Goal: Transaction & Acquisition: Obtain resource

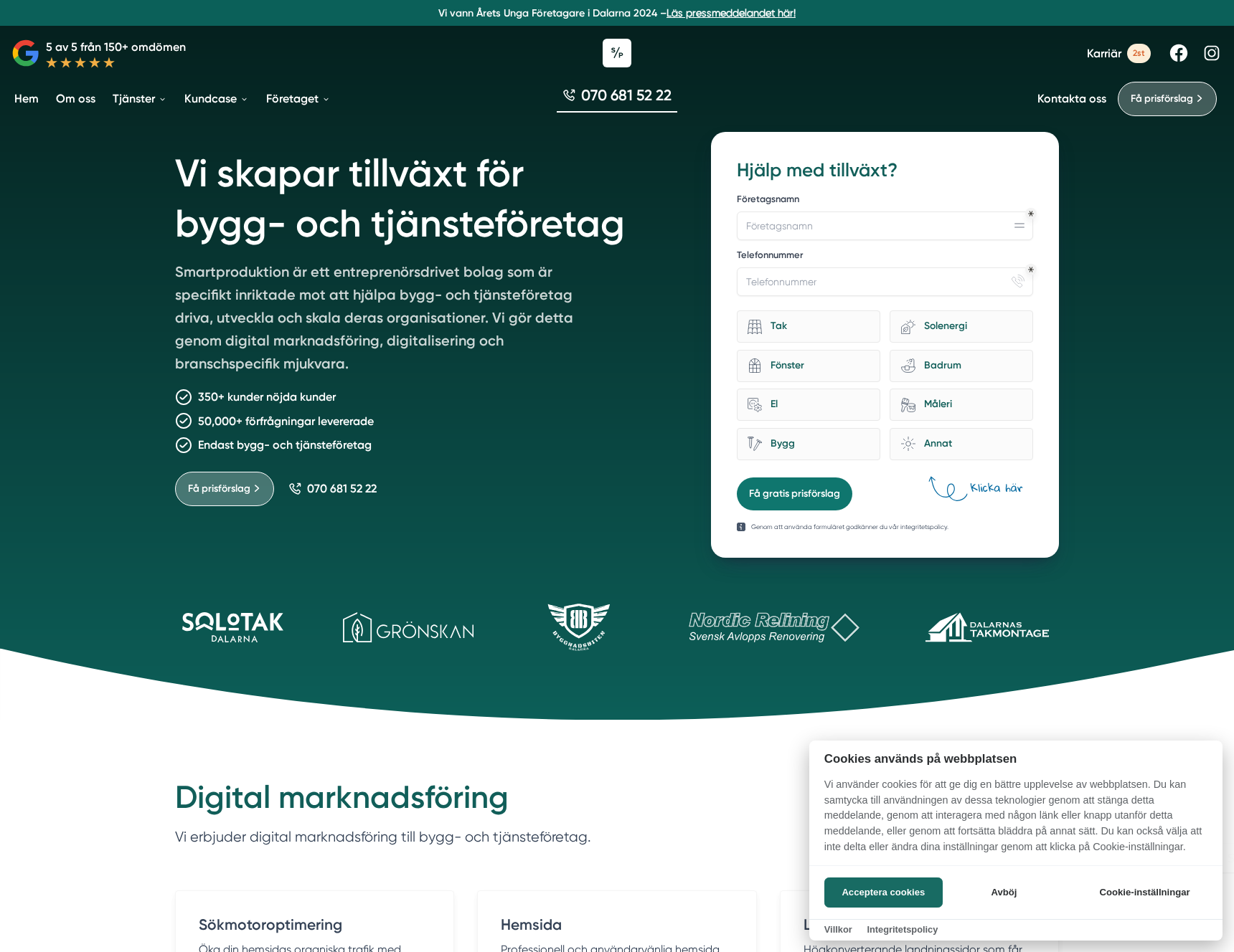
click at [1134, 54] on div at bounding box center [617, 476] width 1234 height 952
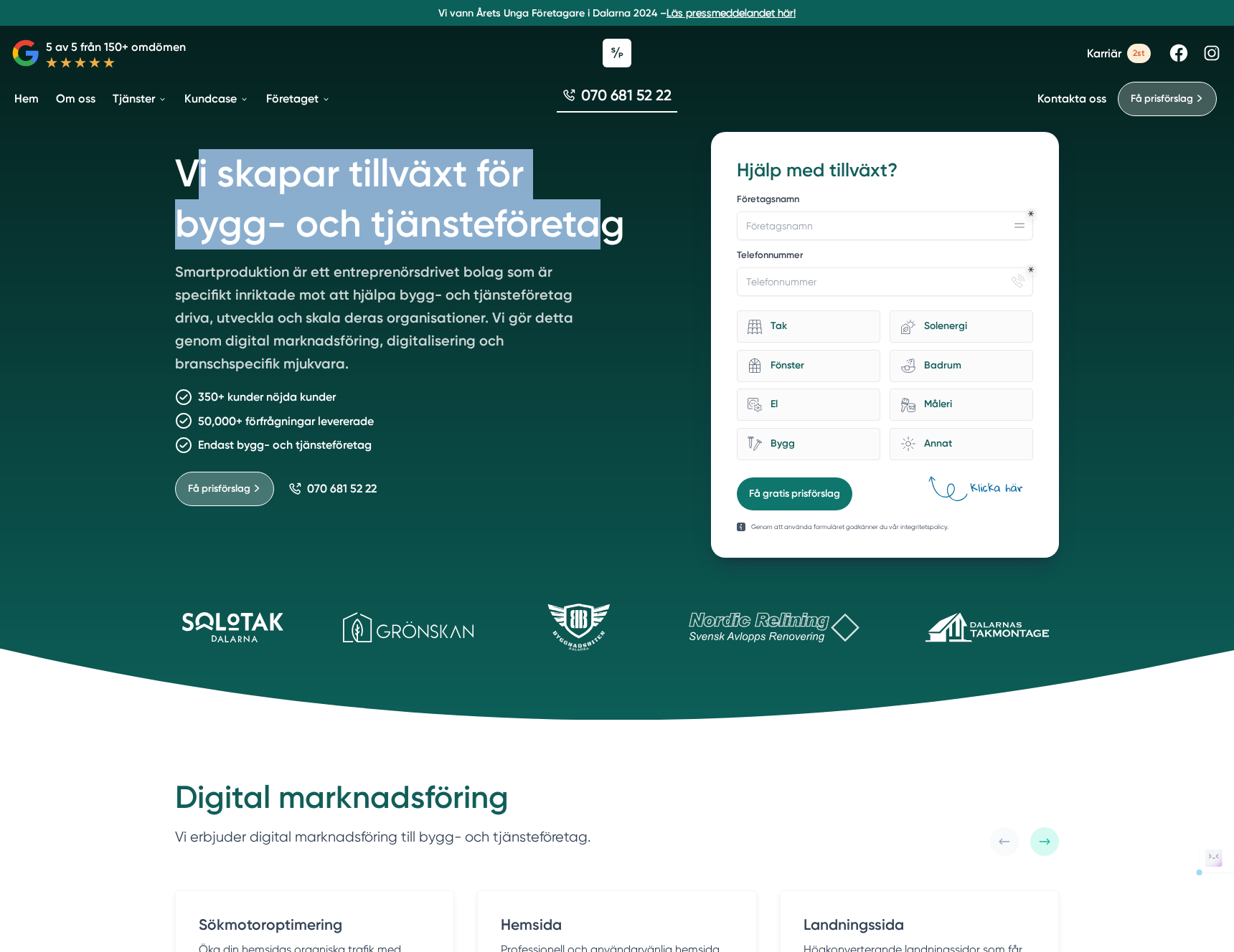
drag, startPoint x: 254, startPoint y: 177, endPoint x: 609, endPoint y: 220, distance: 357.6
click at [609, 220] on h1 "Vi skapar tillväxt för bygg- och tjänsteföretag" at bounding box center [426, 196] width 501 height 128
click at [356, 222] on h1 "Vi skapar tillväxt för bygg- och tjänsteföretag" at bounding box center [426, 196] width 501 height 128
drag, startPoint x: 178, startPoint y: 180, endPoint x: 623, endPoint y: 227, distance: 447.5
click at [623, 227] on h1 "Vi skapar tillväxt för bygg- och tjänsteföretag" at bounding box center [426, 196] width 501 height 128
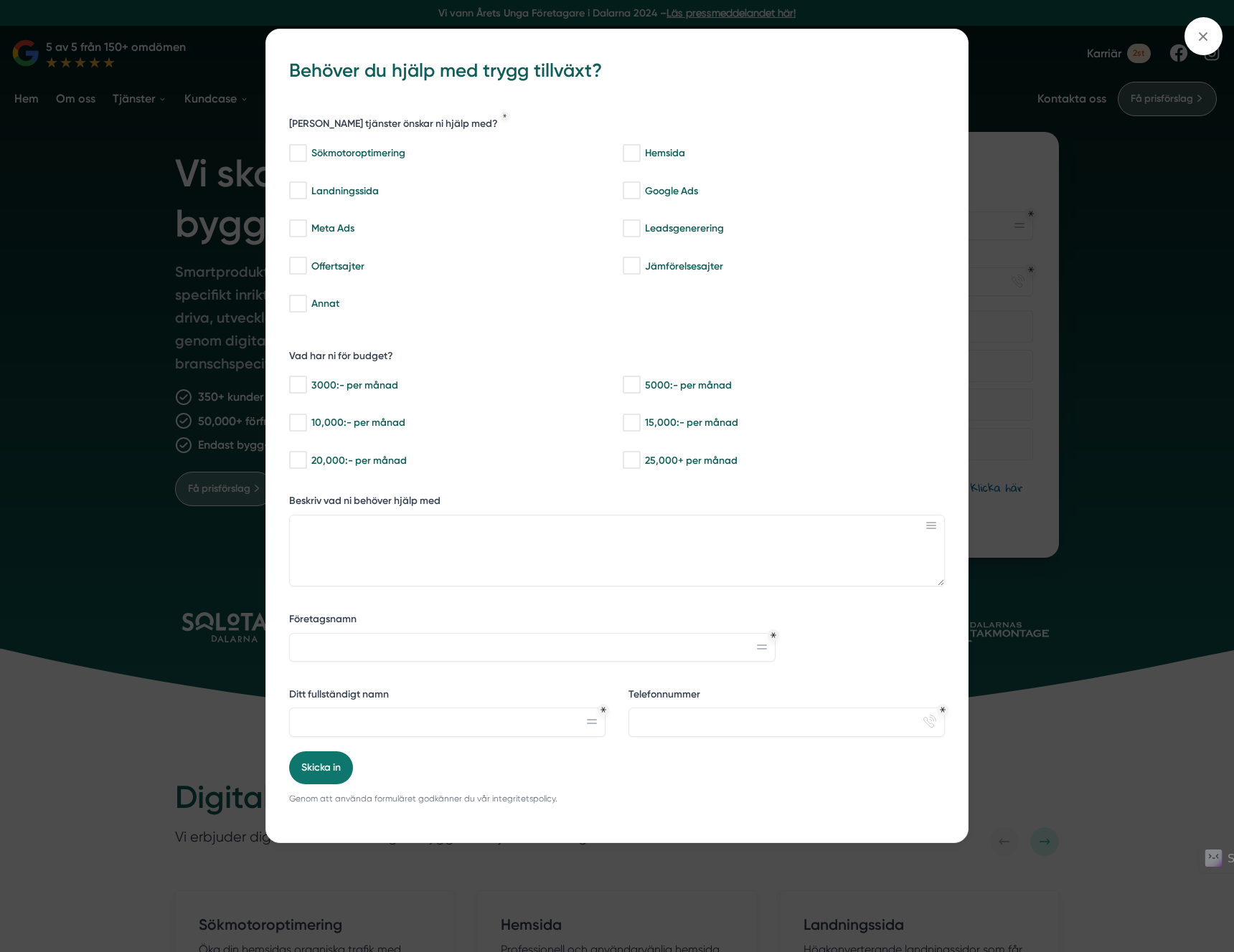
click at [95, 304] on div "bbc9b822-b2c6-488a-ab3e-9a2d59e49c7c Behöver du hjälp med trygg tillväxt? Vilka…" at bounding box center [617, 476] width 1234 height 952
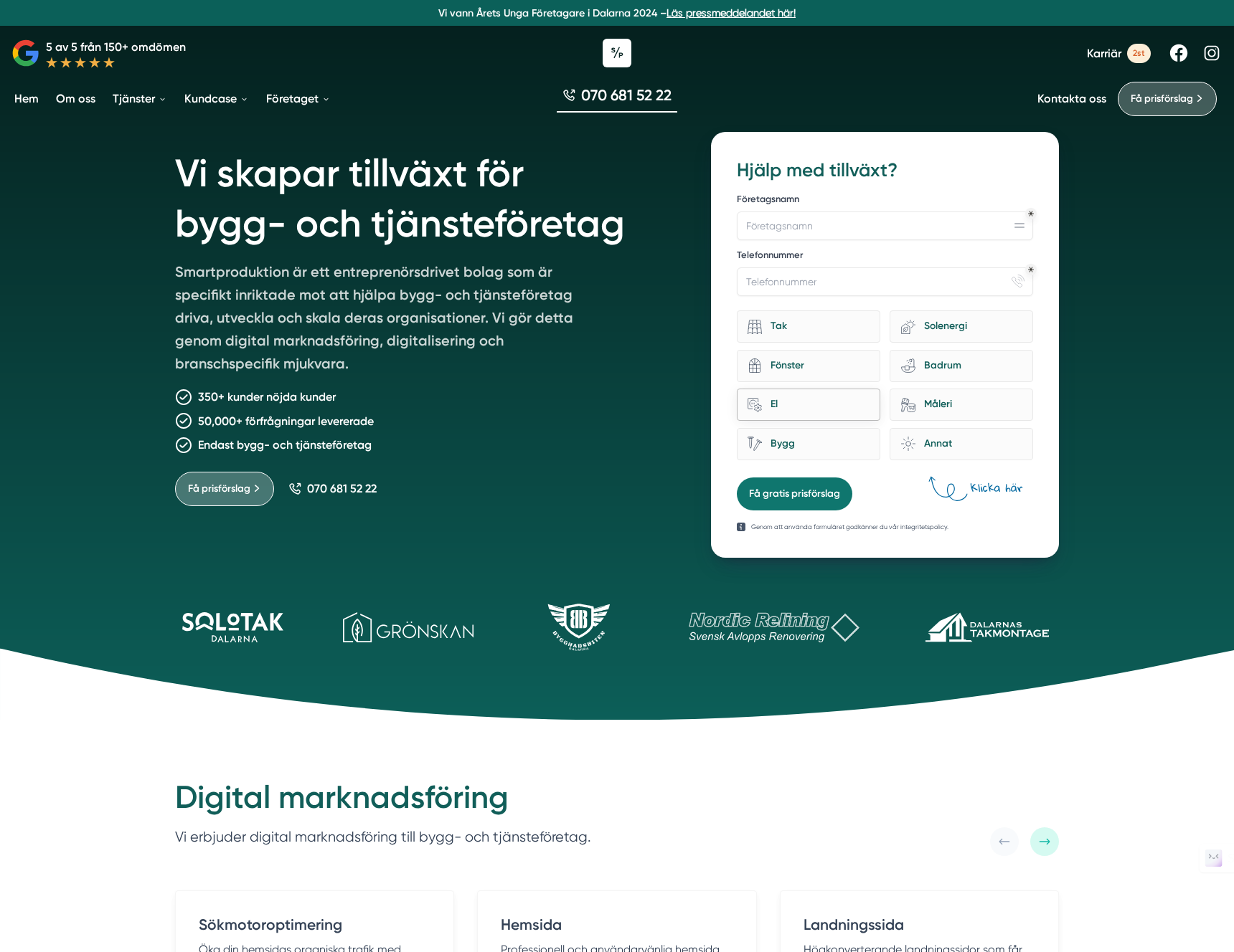
click at [848, 404] on div "El" at bounding box center [815, 405] width 107 height 20
click at [0, 0] on input "home-improvement-13 El" at bounding box center [0, 0] width 0 height 0
click at [816, 358] on div "Fönster" at bounding box center [815, 366] width 107 height 20
click at [0, 0] on input "architecture-window-1 Fönster" at bounding box center [0, 0] width 0 height 0
click at [814, 332] on div "Tak" at bounding box center [815, 327] width 107 height 20
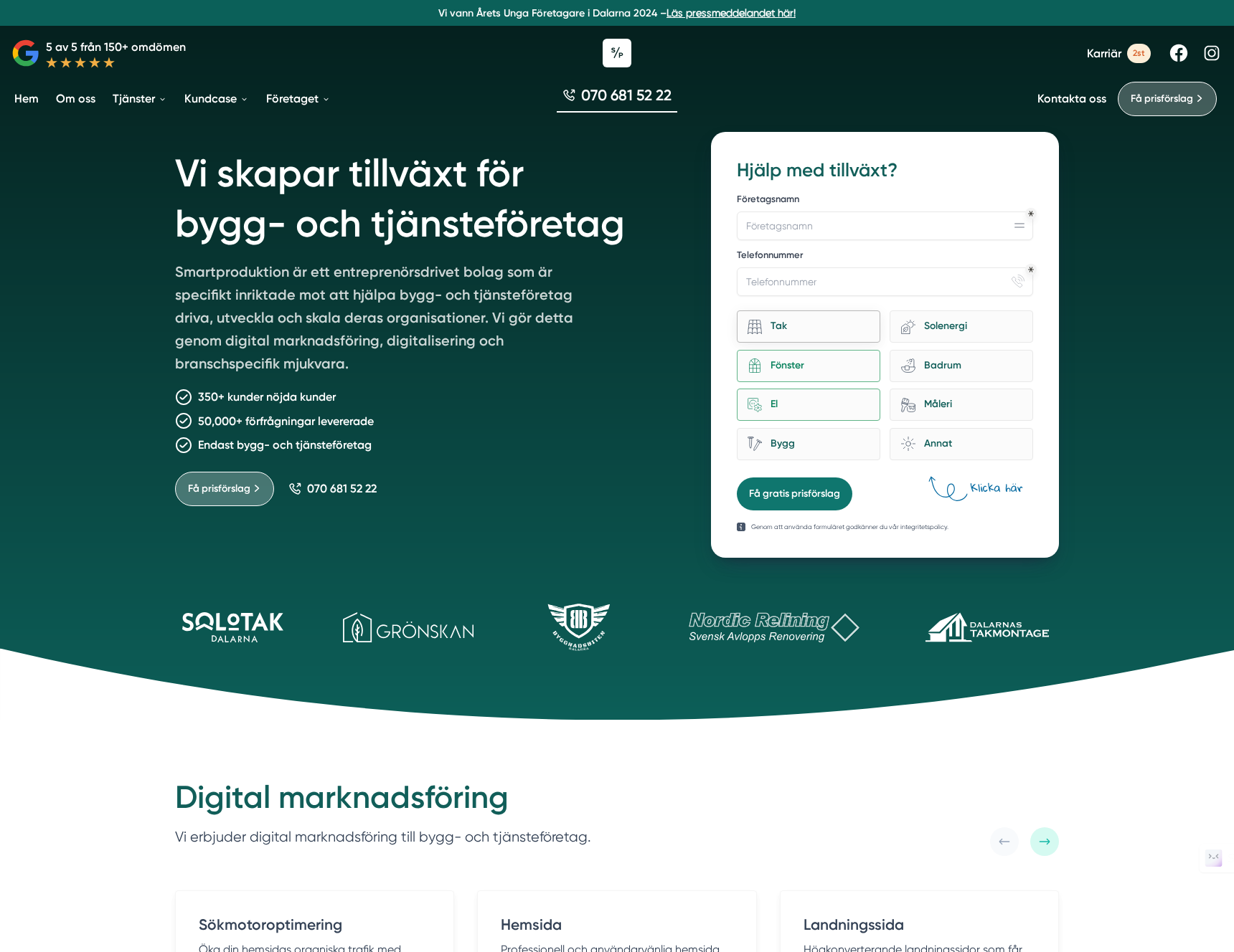
click at [0, 0] on input "Tak" at bounding box center [0, 0] width 0 height 0
click at [818, 366] on div "Fönster" at bounding box center [815, 366] width 107 height 20
click at [0, 0] on input "architecture-window-1 Fönster" at bounding box center [0, 0] width 0 height 0
click at [820, 396] on div "El" at bounding box center [815, 405] width 107 height 20
click at [0, 0] on input "home-improvement-13 El" at bounding box center [0, 0] width 0 height 0
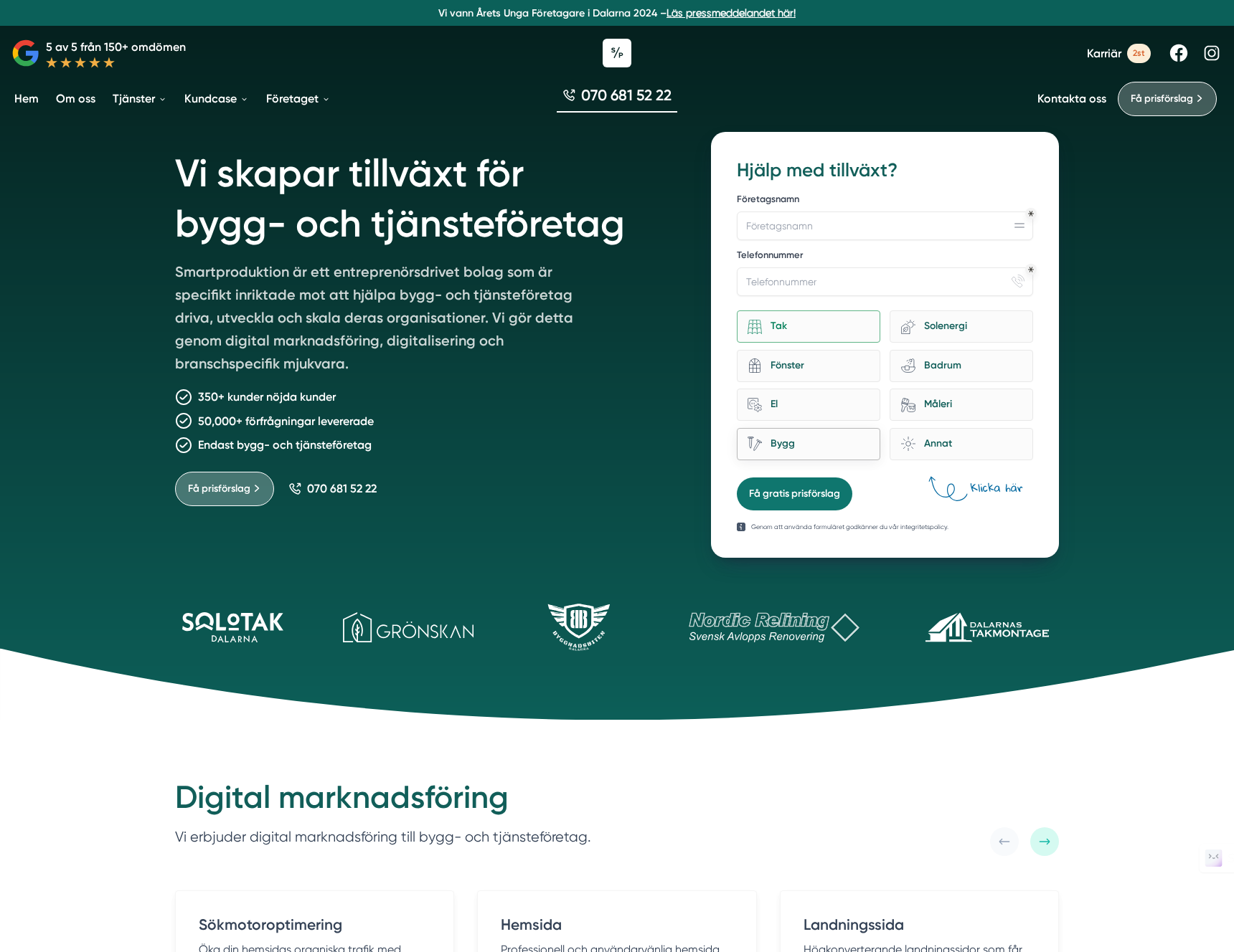
click at [781, 435] on div "Bygg" at bounding box center [815, 444] width 107 height 20
click at [0, 0] on input "Bygg" at bounding box center [0, 0] width 0 height 0
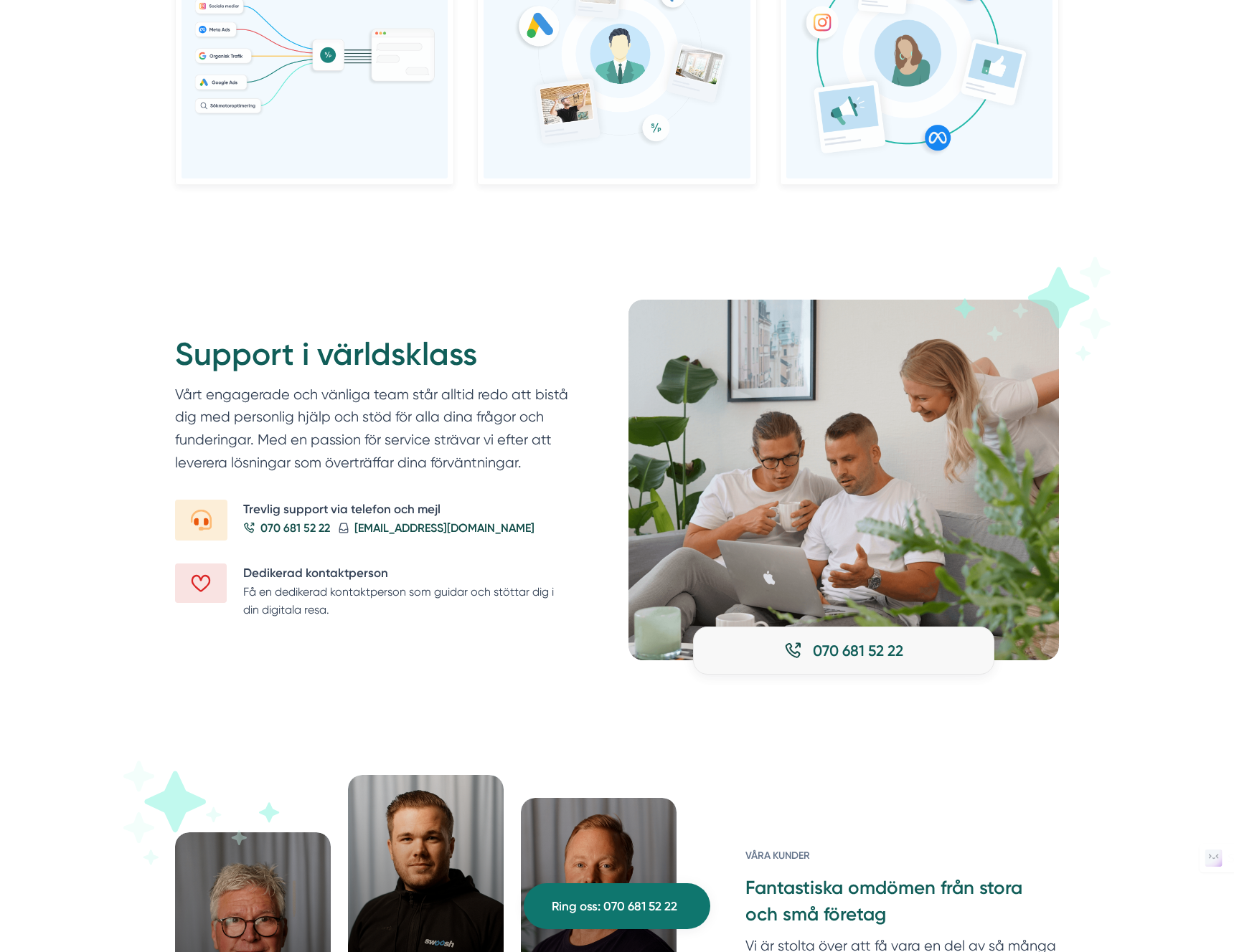
scroll to position [1497, 0]
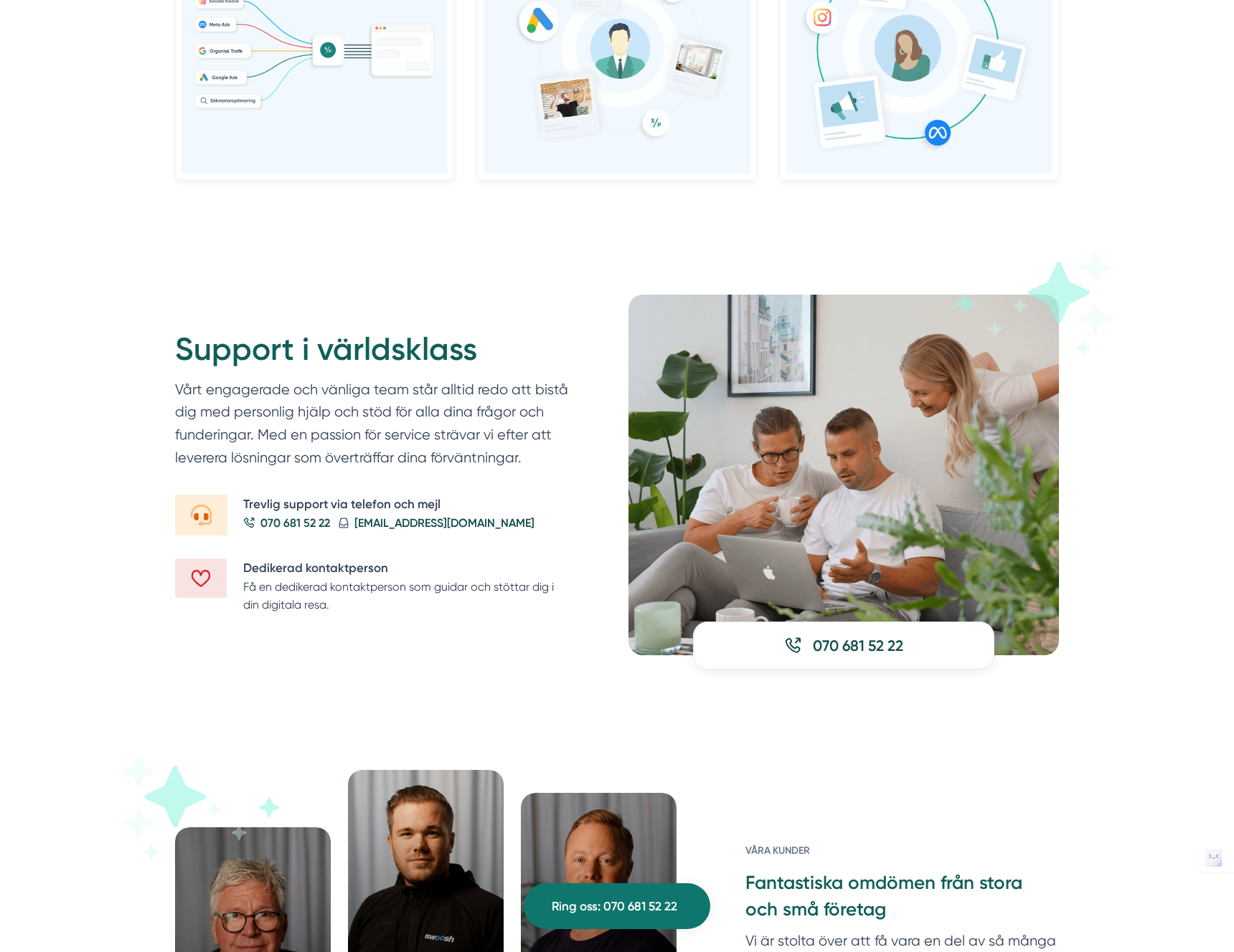
drag, startPoint x: 1066, startPoint y: 297, endPoint x: 1028, endPoint y: 279, distance: 42.0
click at [1028, 279] on icon at bounding box center [1032, 317] width 168 height 131
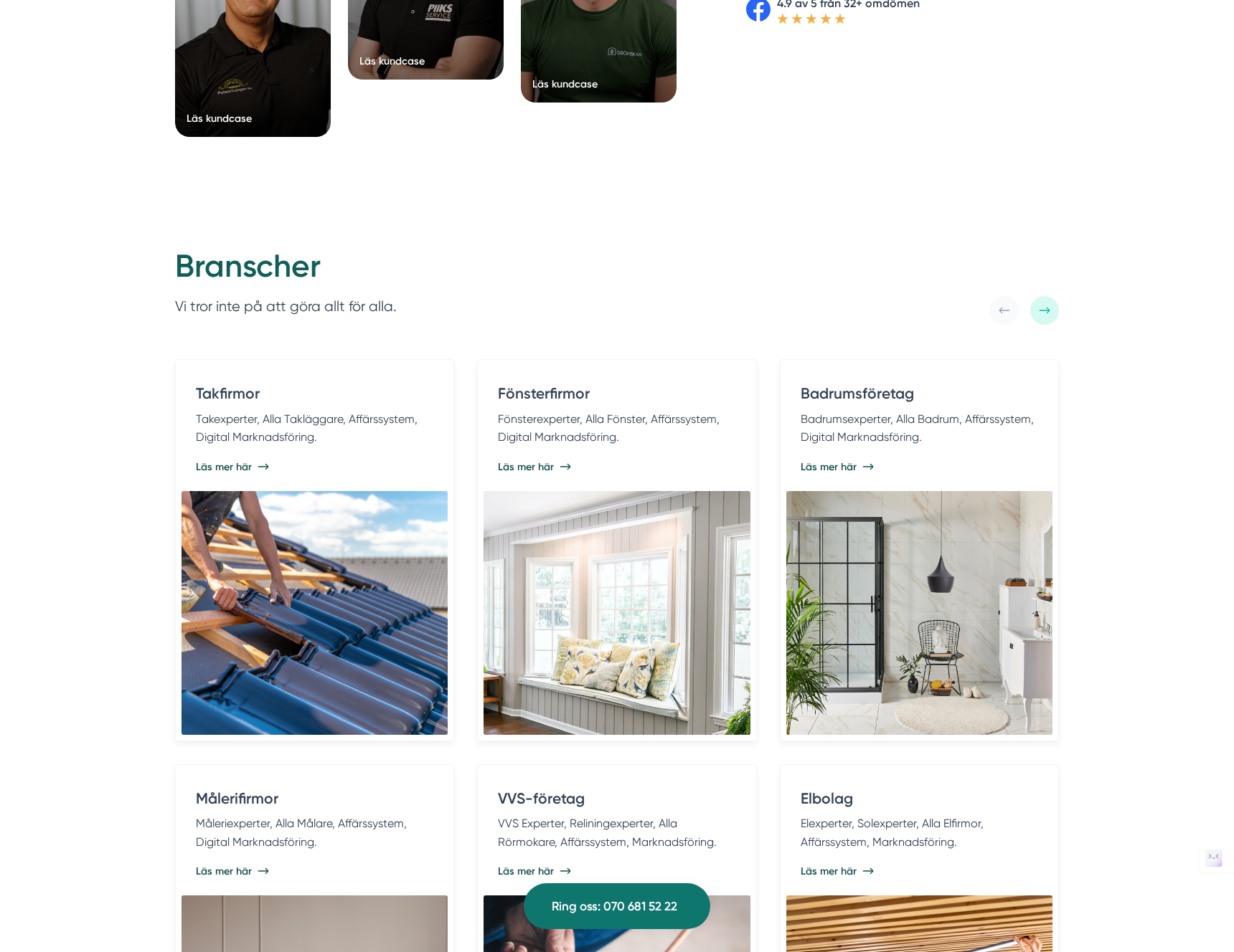
scroll to position [2674, 0]
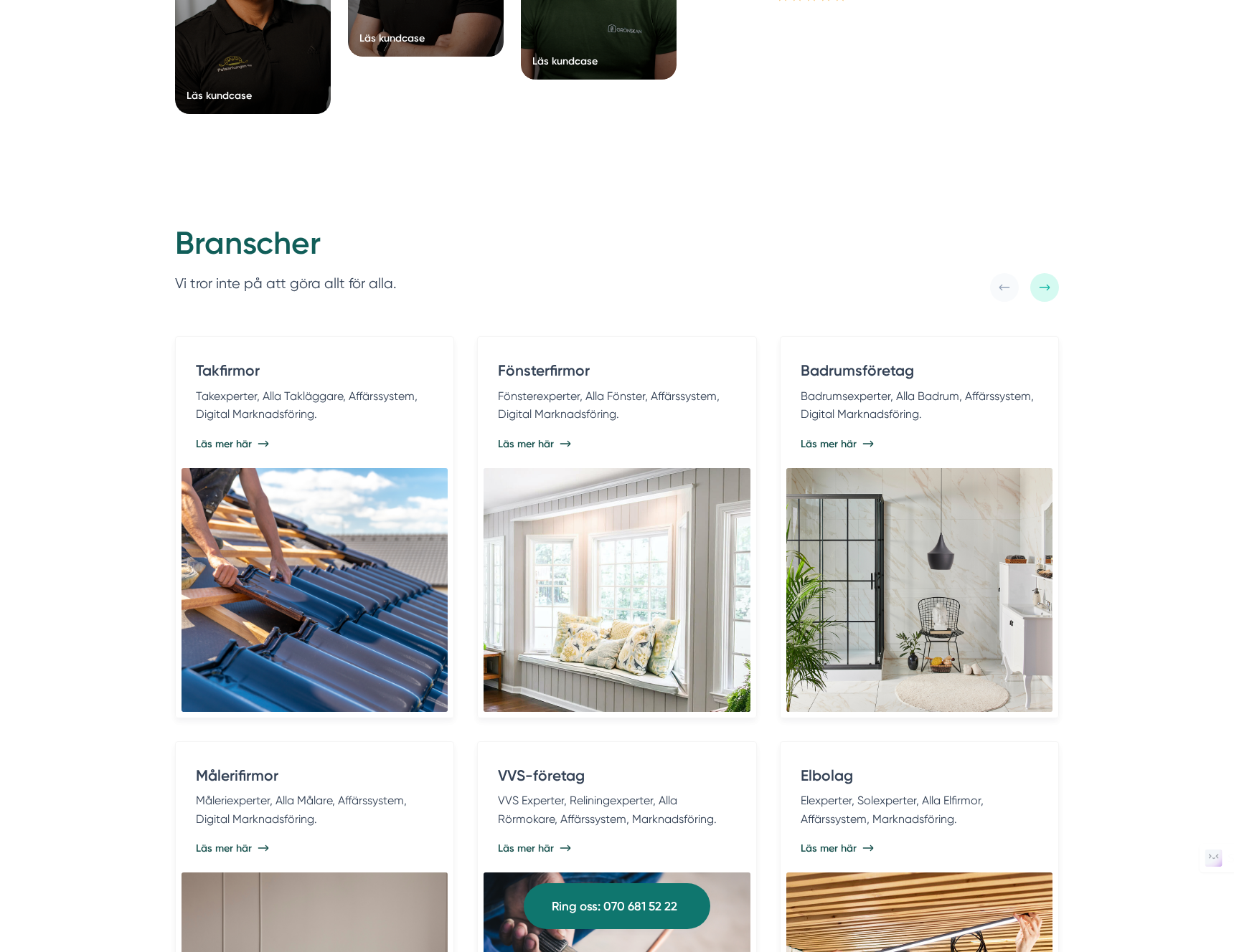
click at [1042, 289] on icon at bounding box center [1044, 287] width 11 height 11
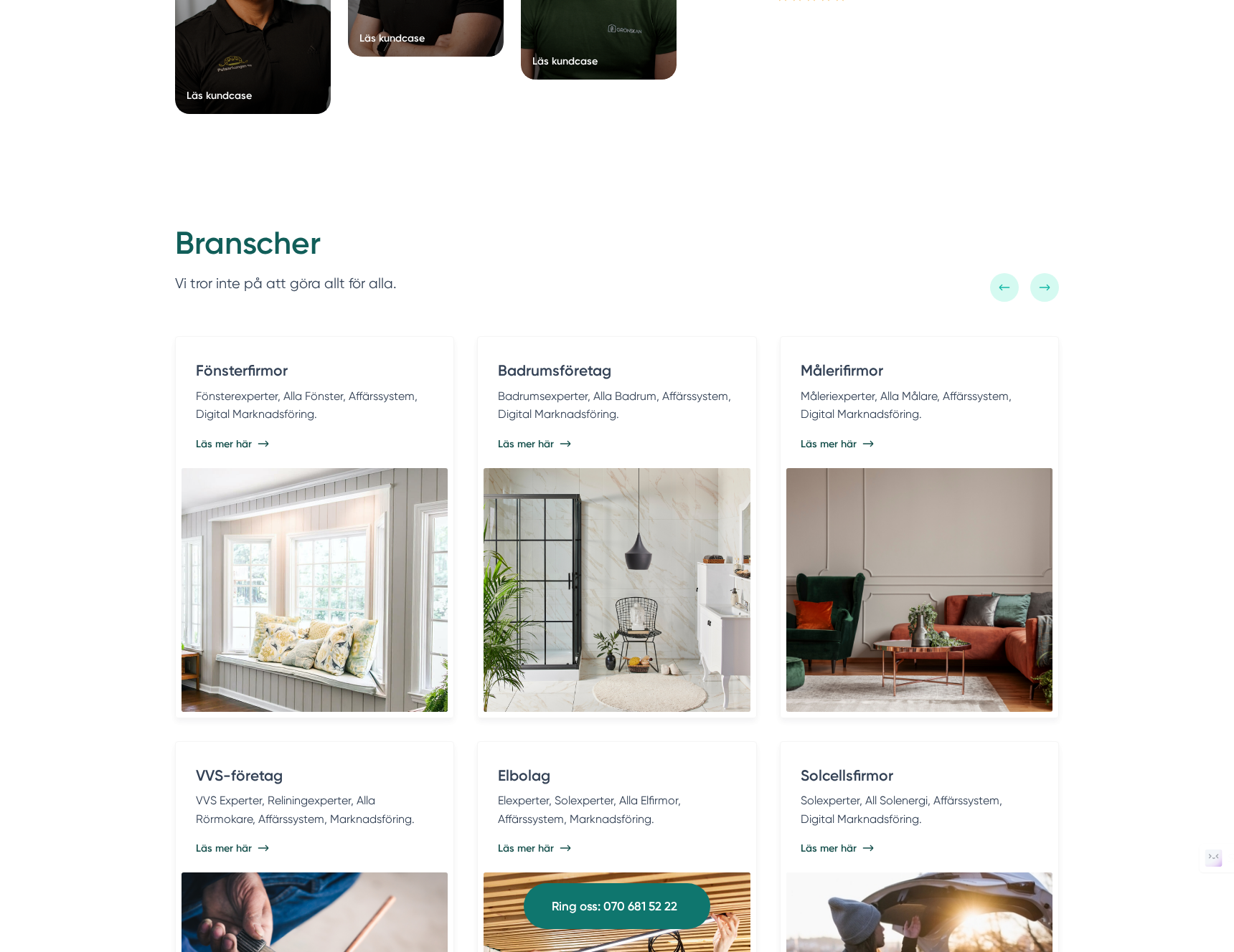
click at [1008, 289] on icon at bounding box center [1004, 287] width 11 height 11
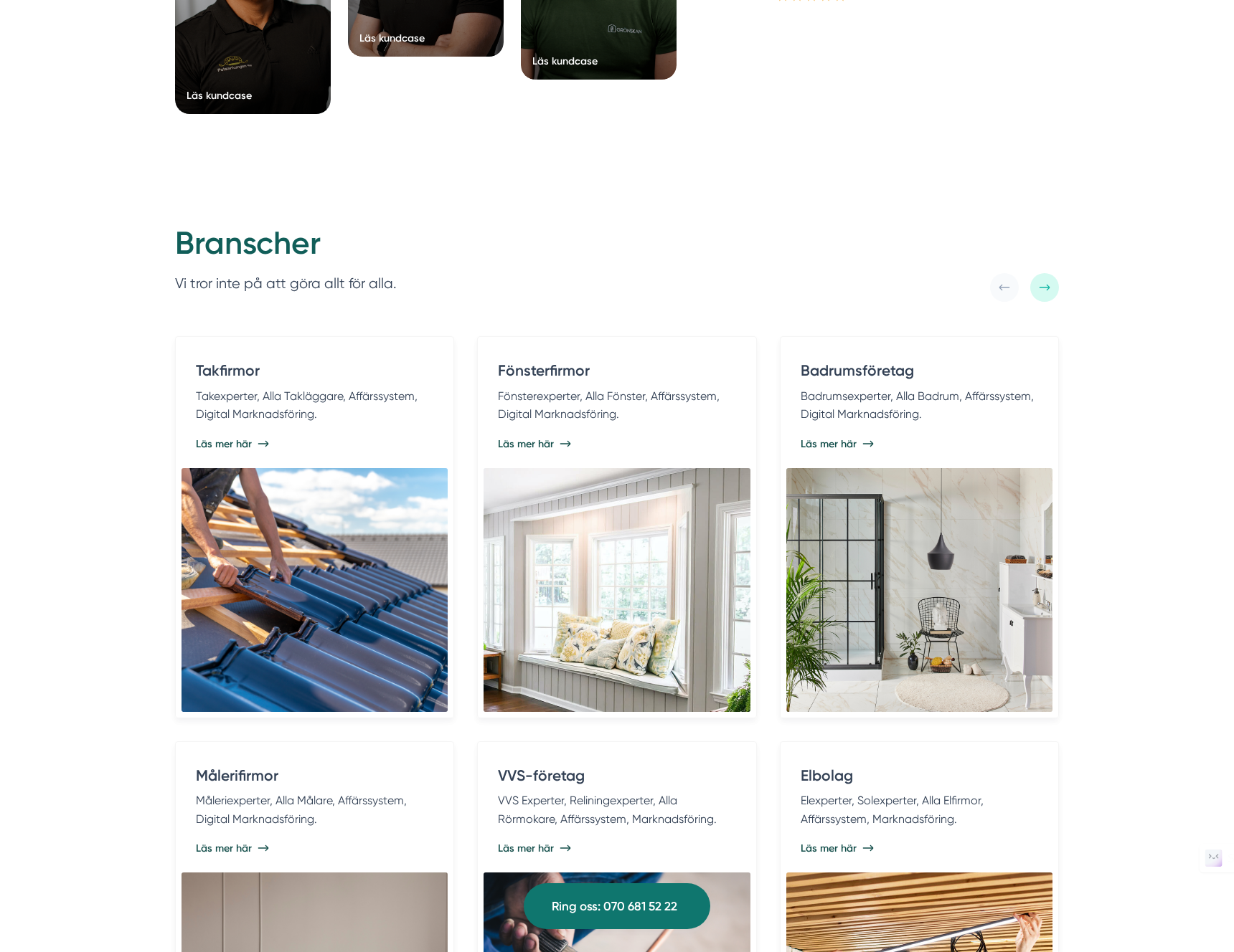
click at [1048, 290] on icon at bounding box center [1044, 287] width 11 height 11
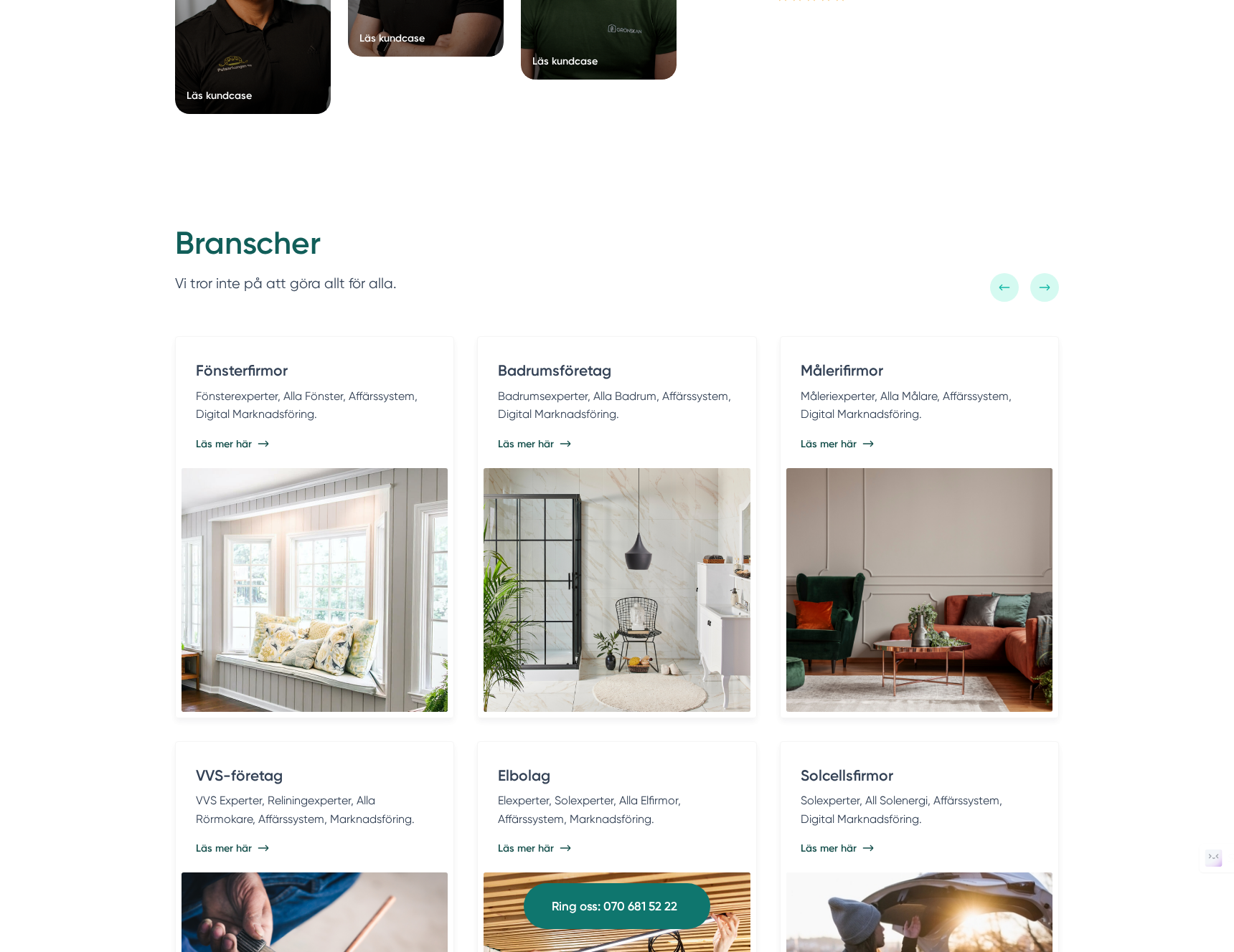
click at [1008, 290] on icon at bounding box center [1004, 287] width 11 height 11
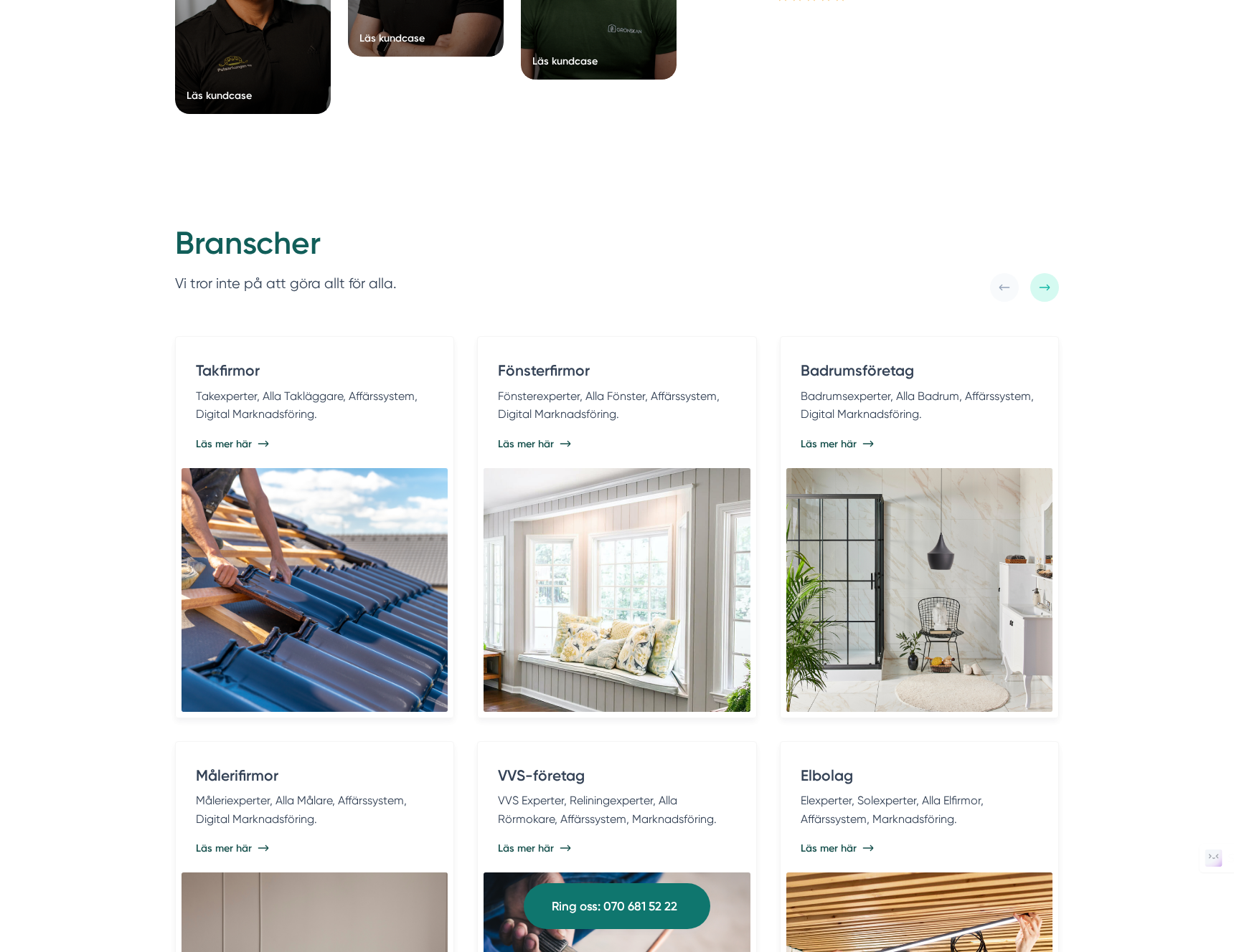
click at [1100, 337] on div "Branscher Vi tror inte på att göra allt för alla. Takfirmor Takexperter, Alla T…" at bounding box center [617, 673] width 1234 height 969
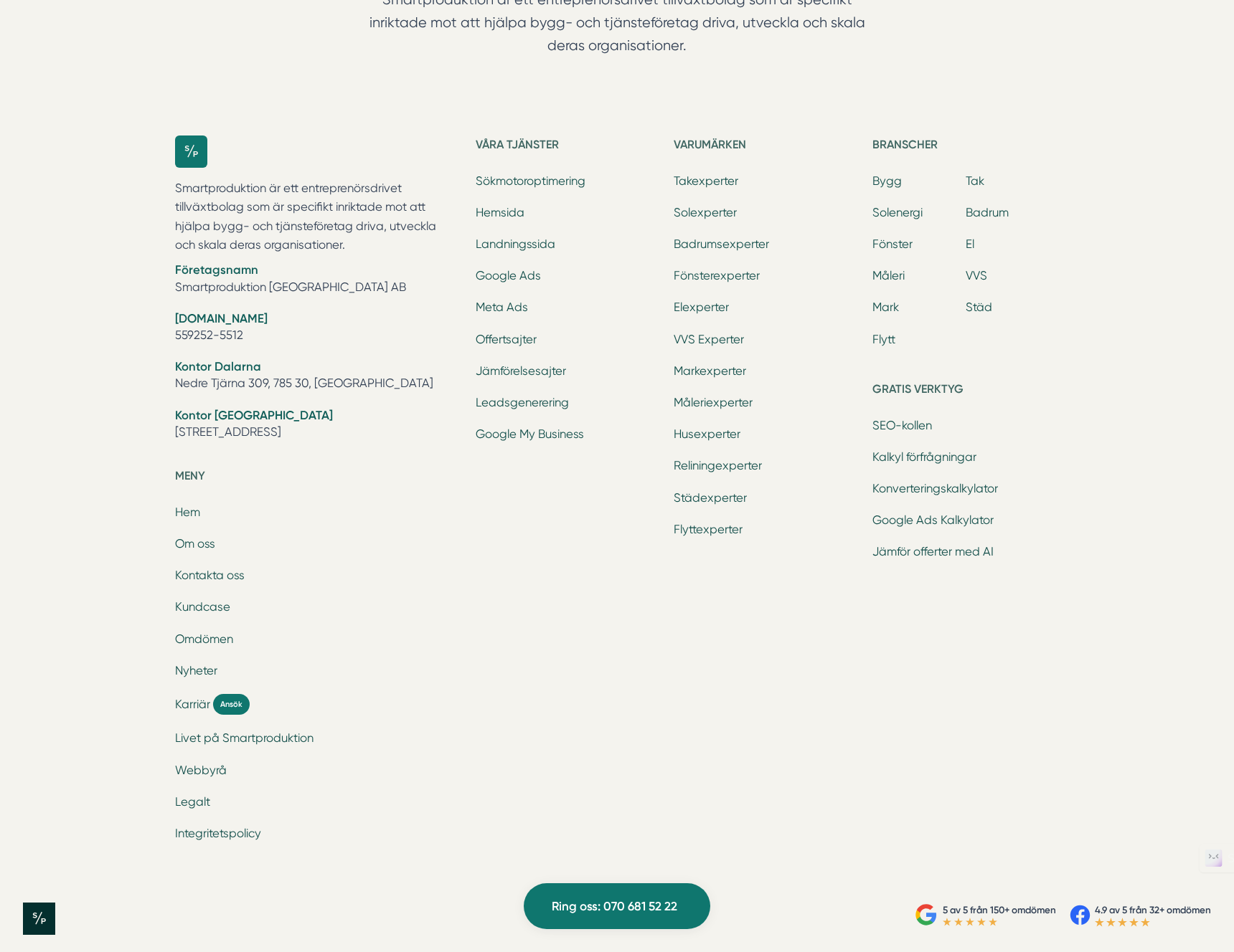
scroll to position [4512, 0]
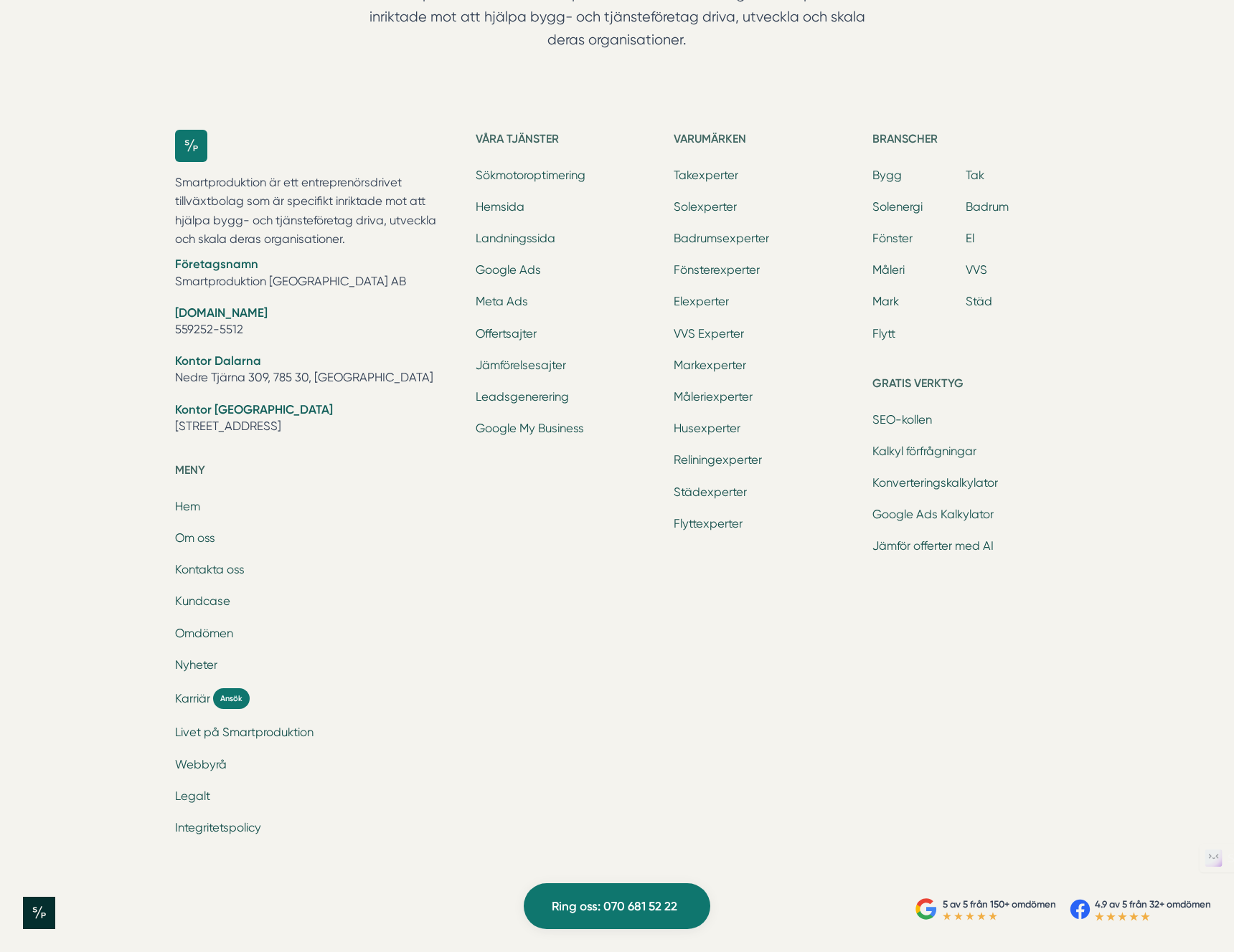
drag, startPoint x: 42, startPoint y: 920, endPoint x: 285, endPoint y: 922, distance: 243.0
click at [85, 908] on div "5 av 5 från 150+ omdömen 4.9 av 5 från 32+ omdömen" at bounding box center [617, 913] width 1188 height 32
drag, startPoint x: 1035, startPoint y: 904, endPoint x: 968, endPoint y: 902, distance: 67.0
click at [968, 902] on p "5 av 5 från 150+ omdömen" at bounding box center [999, 904] width 113 height 15
drag, startPoint x: 1131, startPoint y: 904, endPoint x: 1117, endPoint y: 904, distance: 14.0
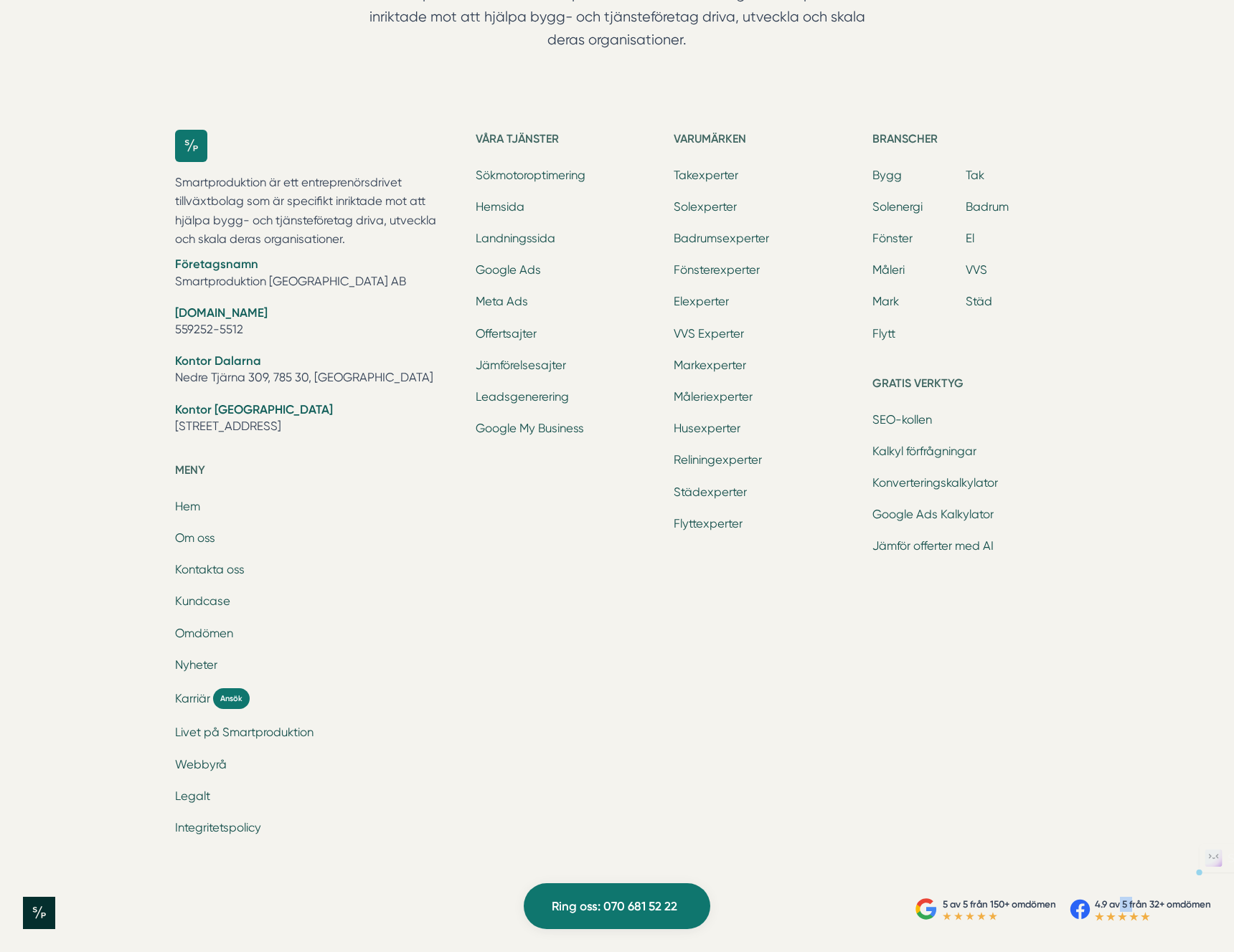
click at [1117, 904] on p "4.9 av 5 från 32+ omdömen" at bounding box center [1152, 904] width 116 height 15
click at [849, 855] on div "Smartproduktion är ett entreprenörsdrivet tillväxtbolag som är specifikt inrikt…" at bounding box center [617, 491] width 919 height 768
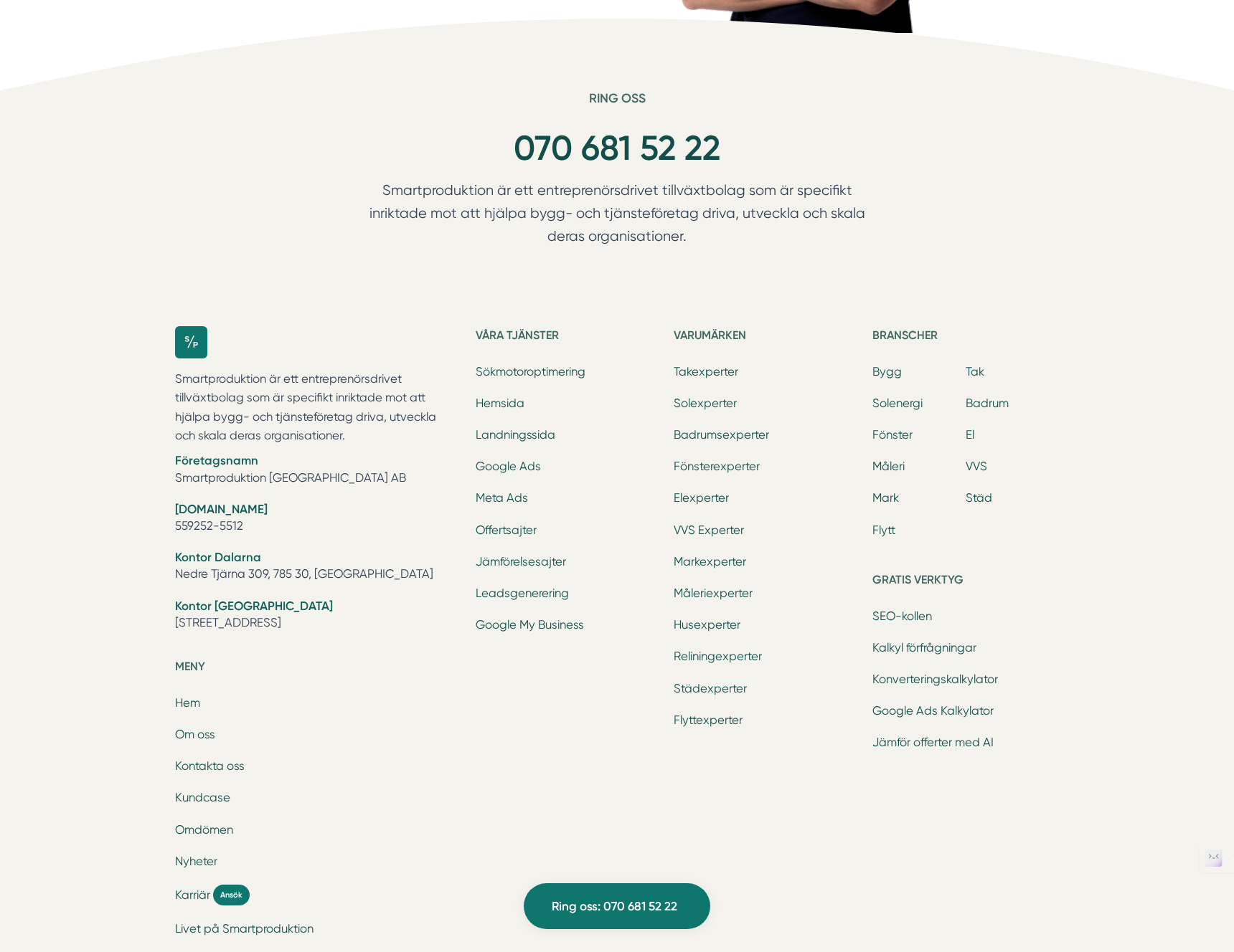
scroll to position [4313, 0]
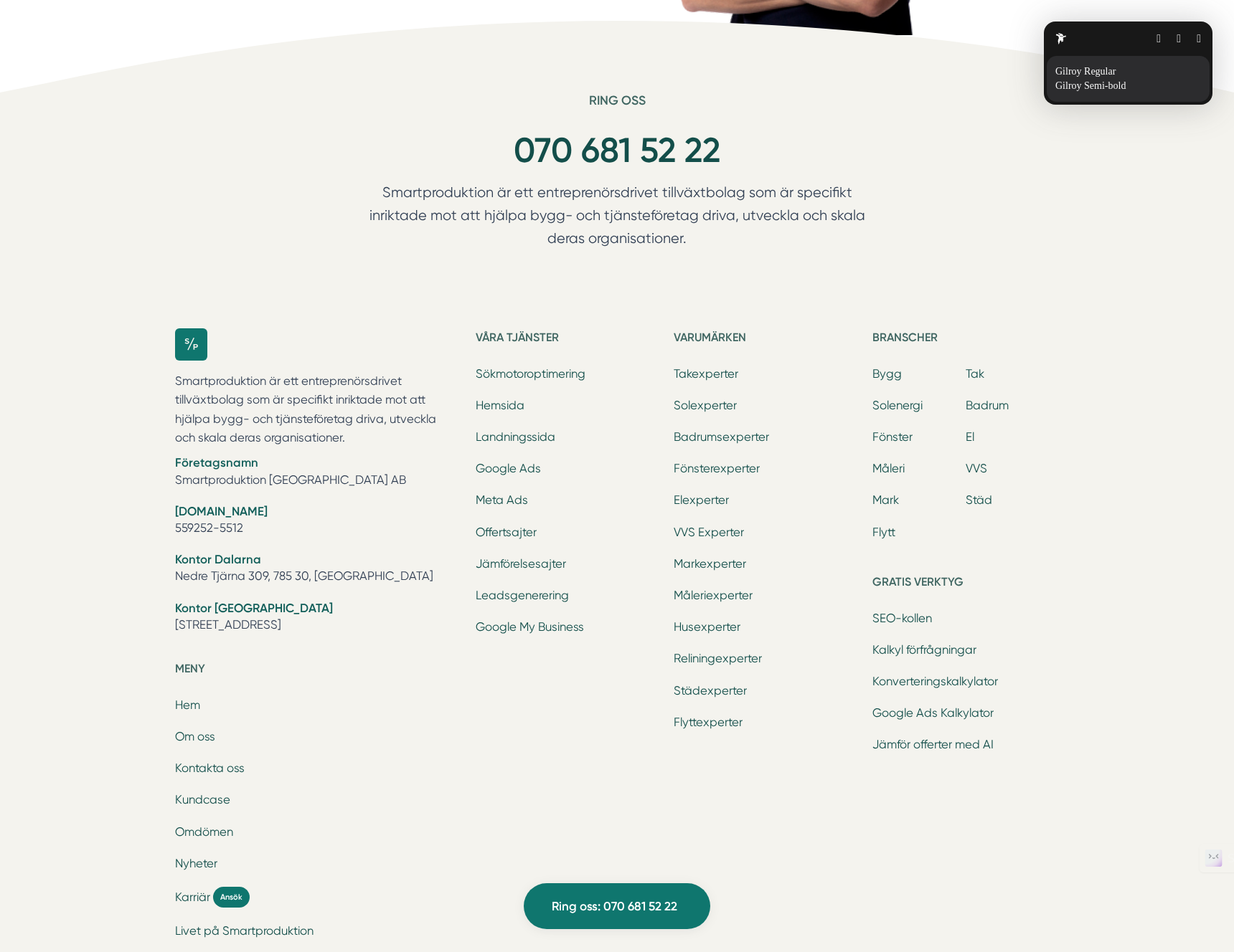
click at [1201, 38] on button "button" at bounding box center [1199, 38] width 5 height 11
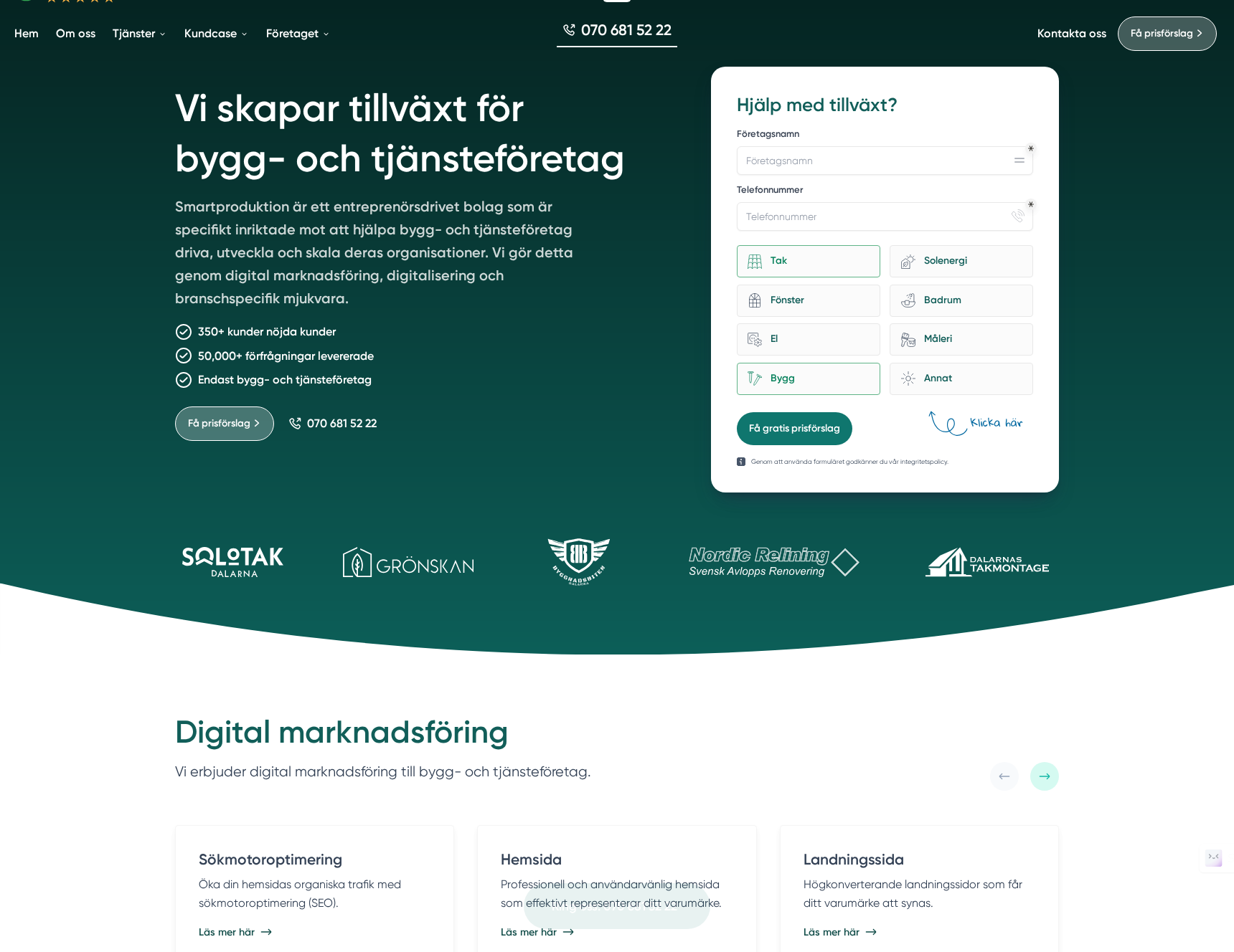
scroll to position [0, 0]
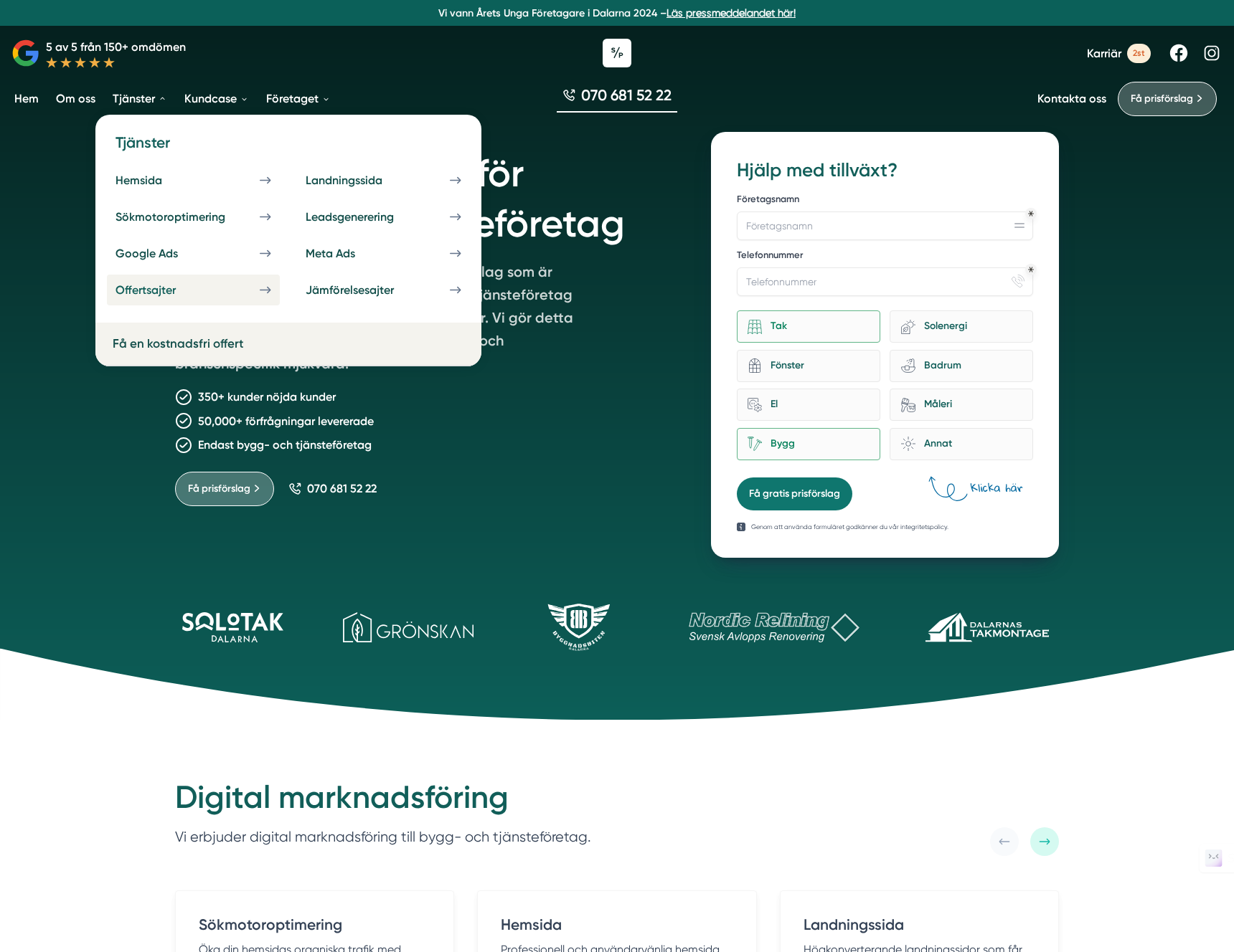
click at [208, 287] on div "Offertsajter" at bounding box center [162, 290] width 94 height 14
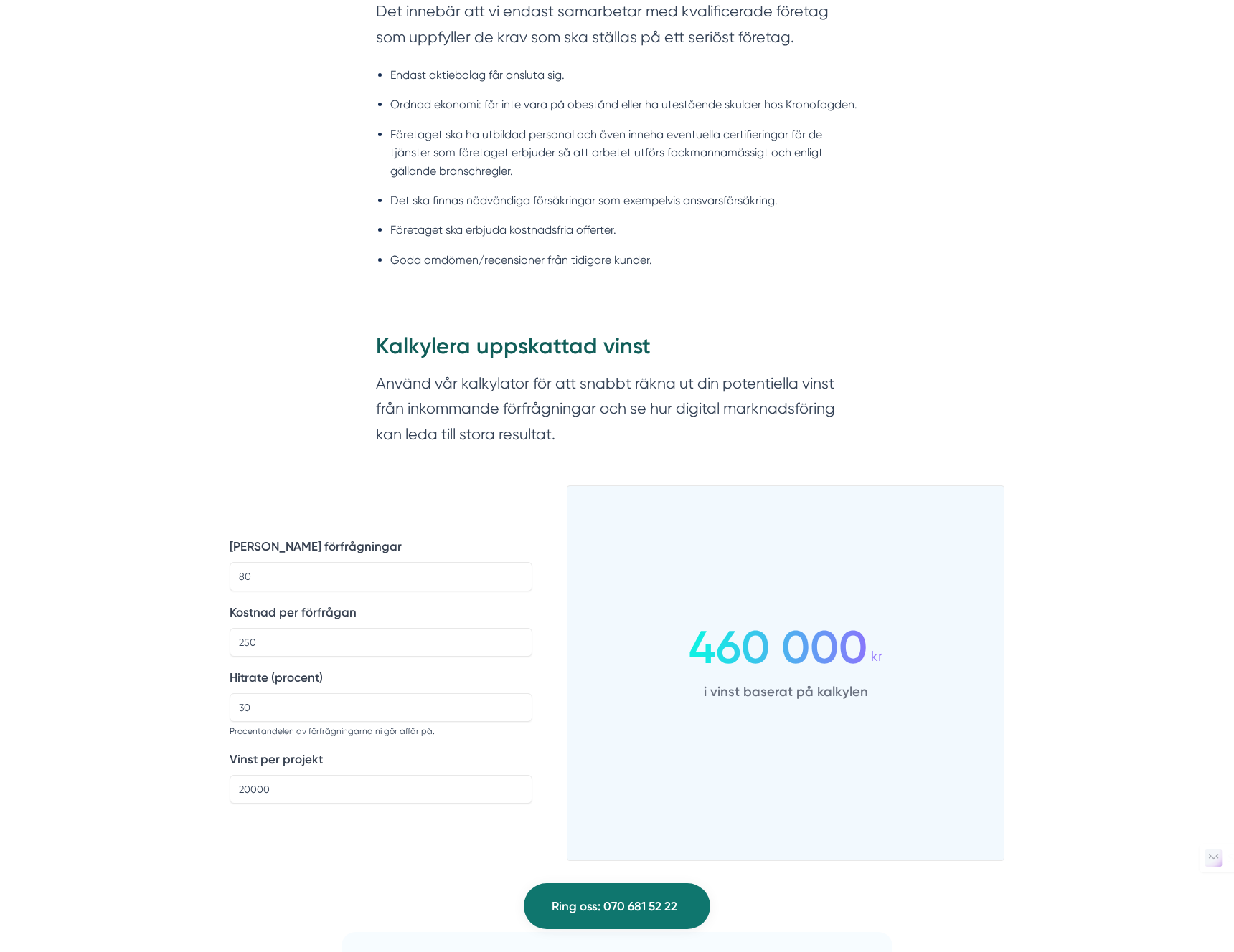
scroll to position [995, 0]
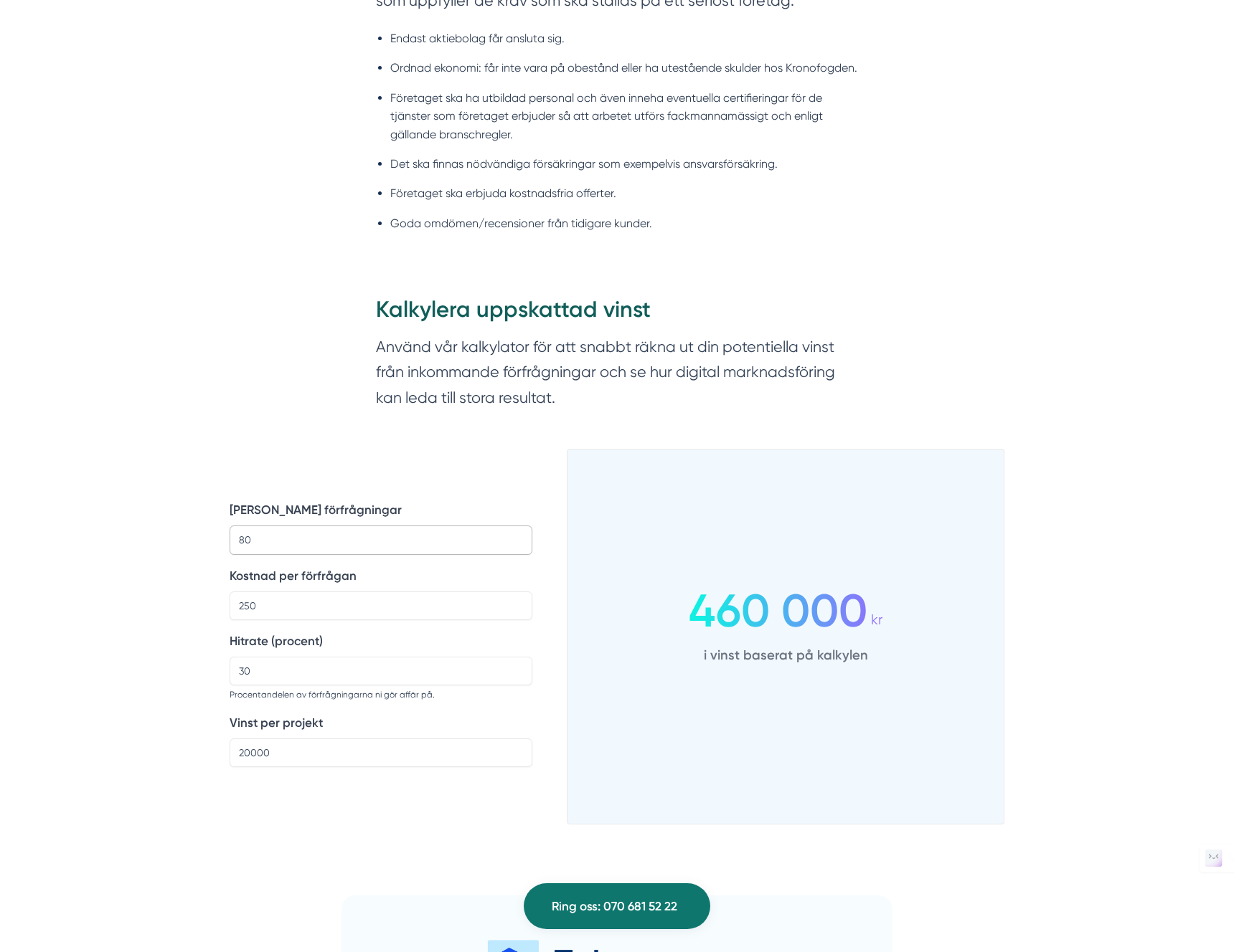
click at [428, 540] on input "80" at bounding box center [380, 540] width 303 height 29
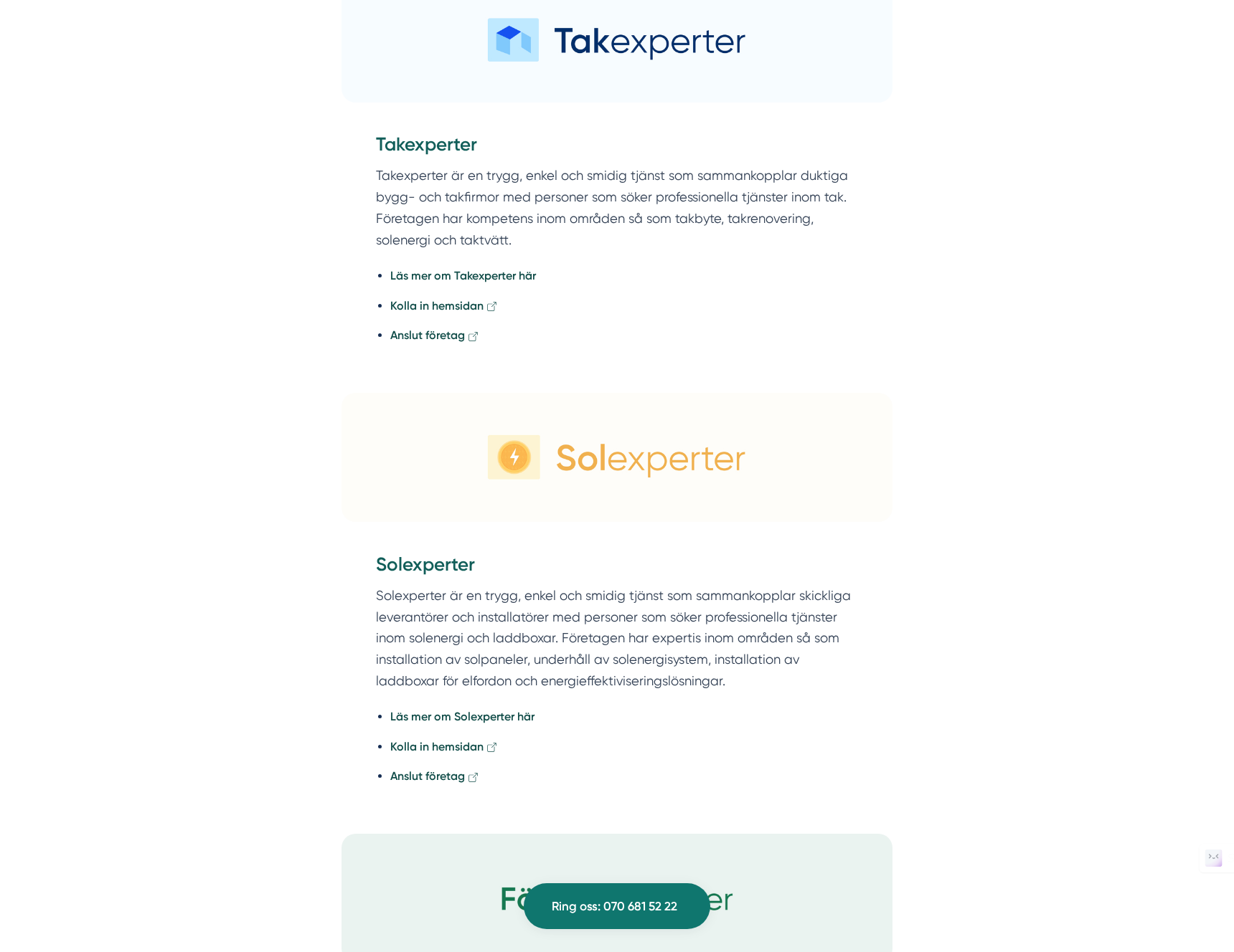
scroll to position [1920, 0]
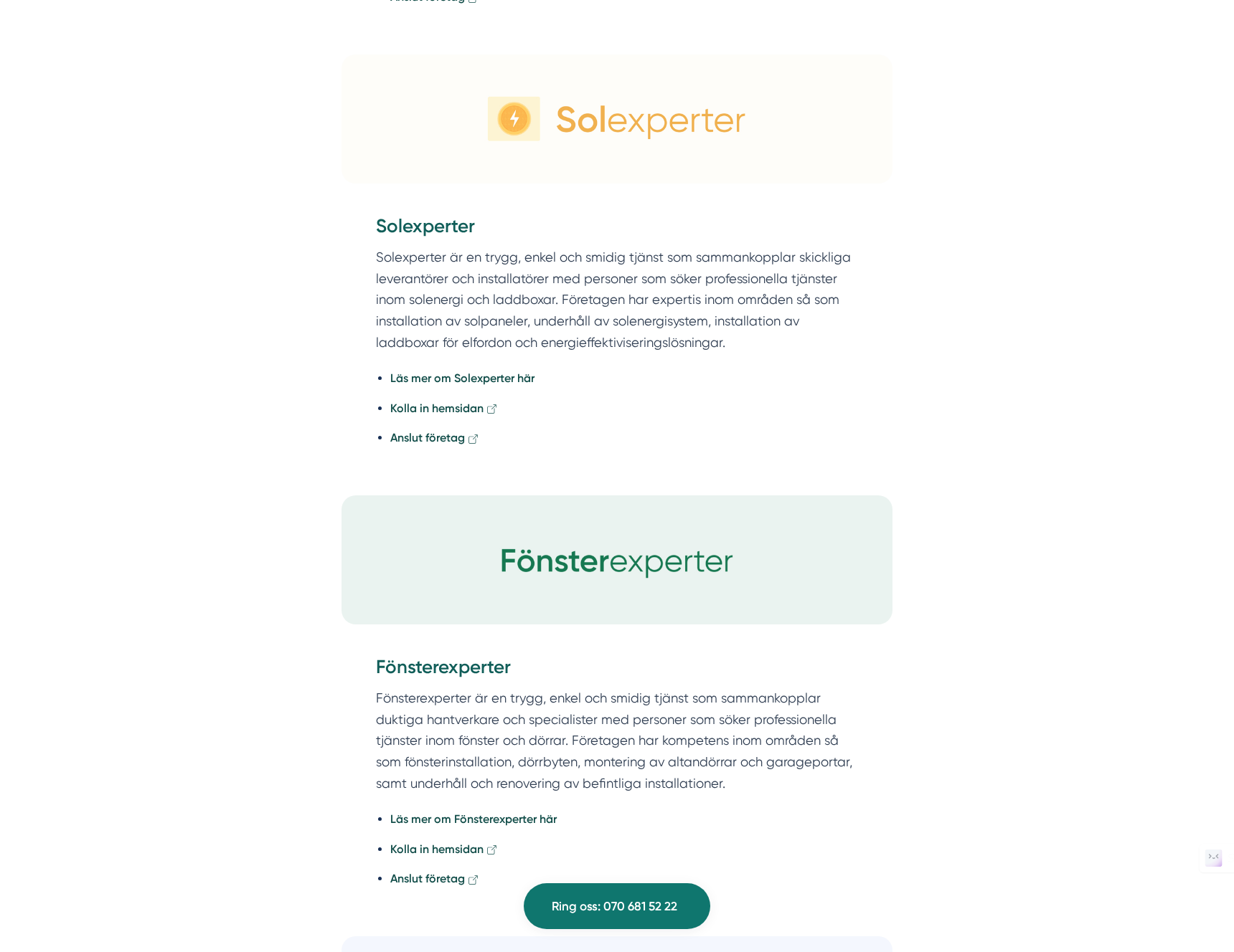
scroll to position [2410, 0]
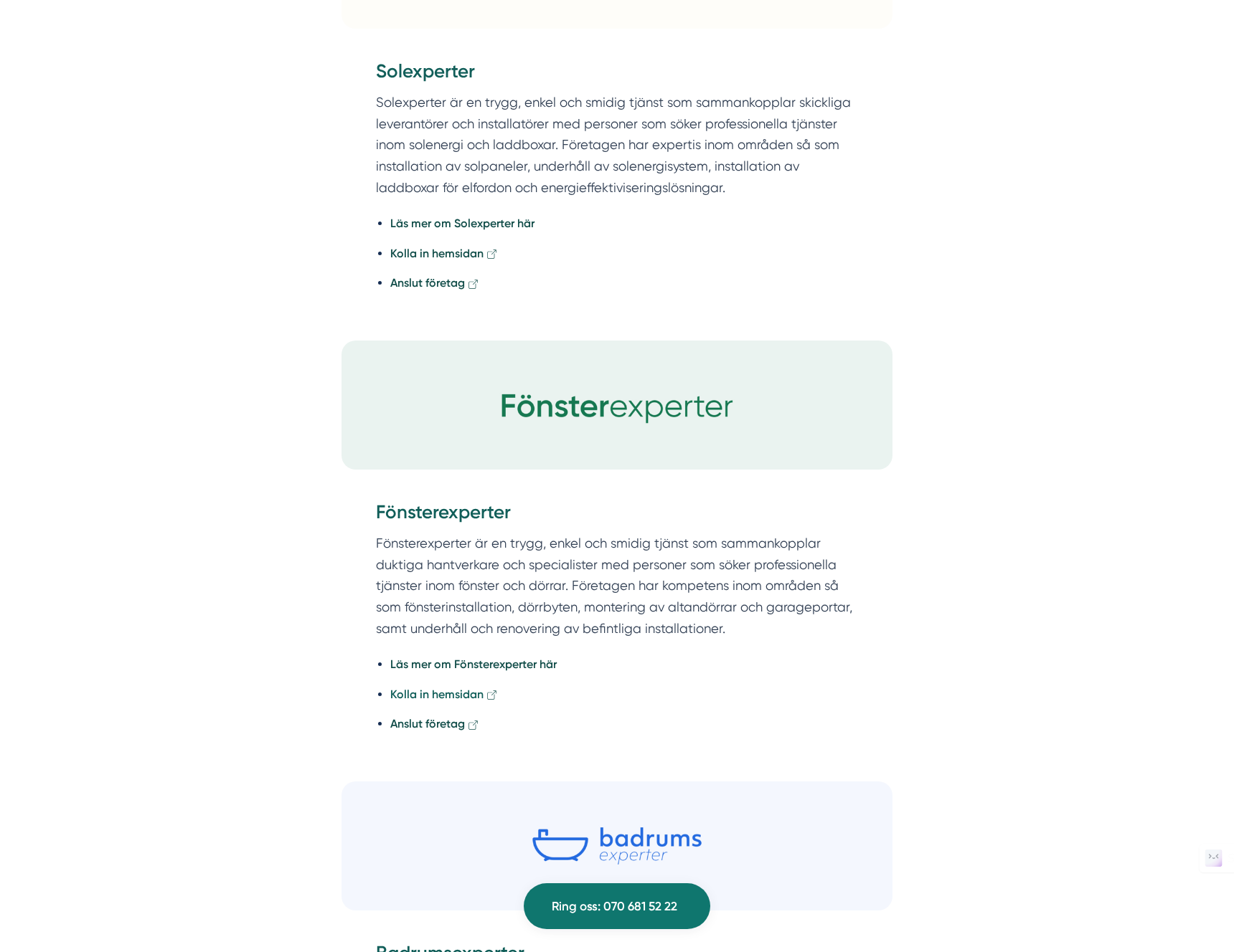
click at [445, 691] on strong "Kolla in hemsidan" at bounding box center [437, 694] width 94 height 14
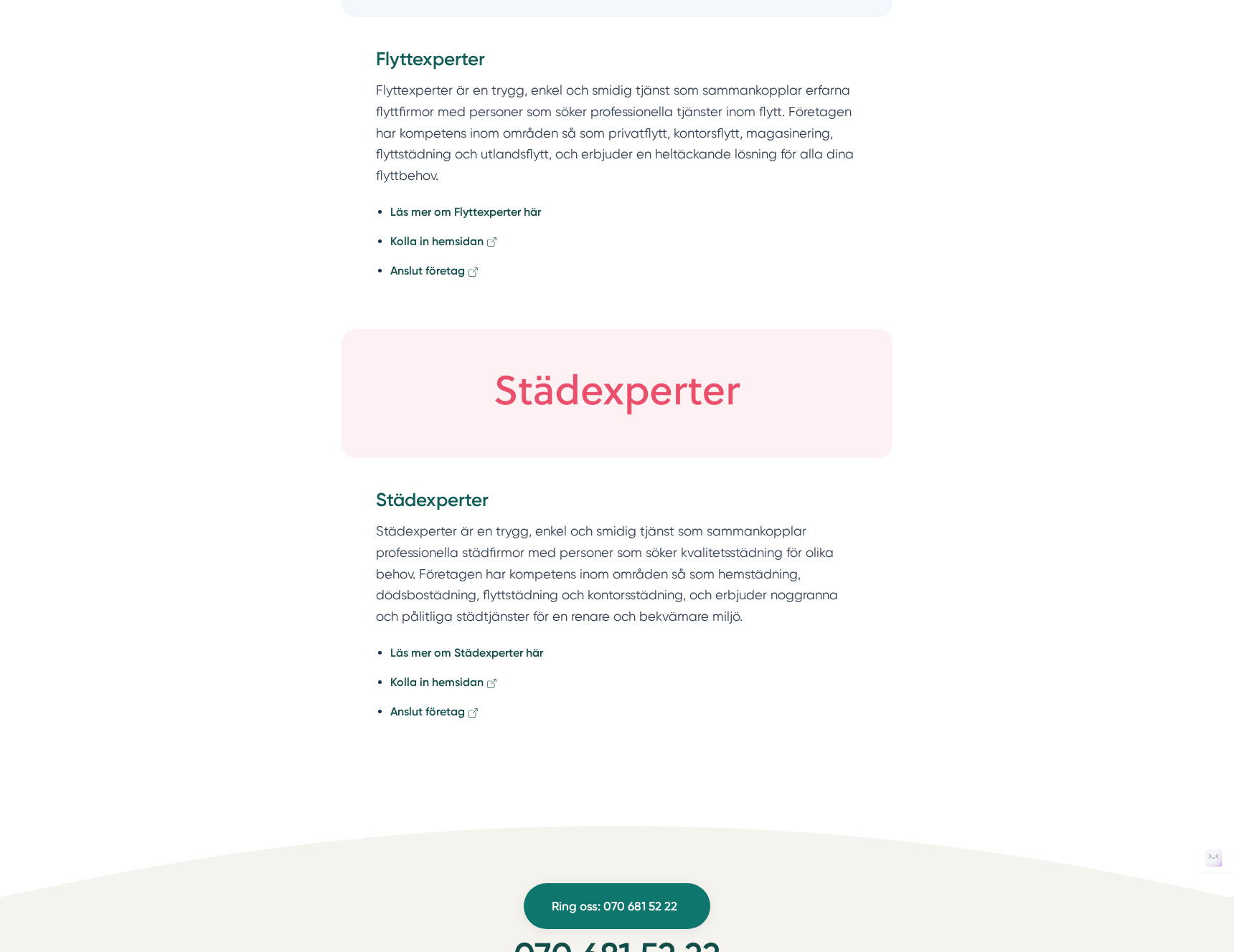
scroll to position [6614, 0]
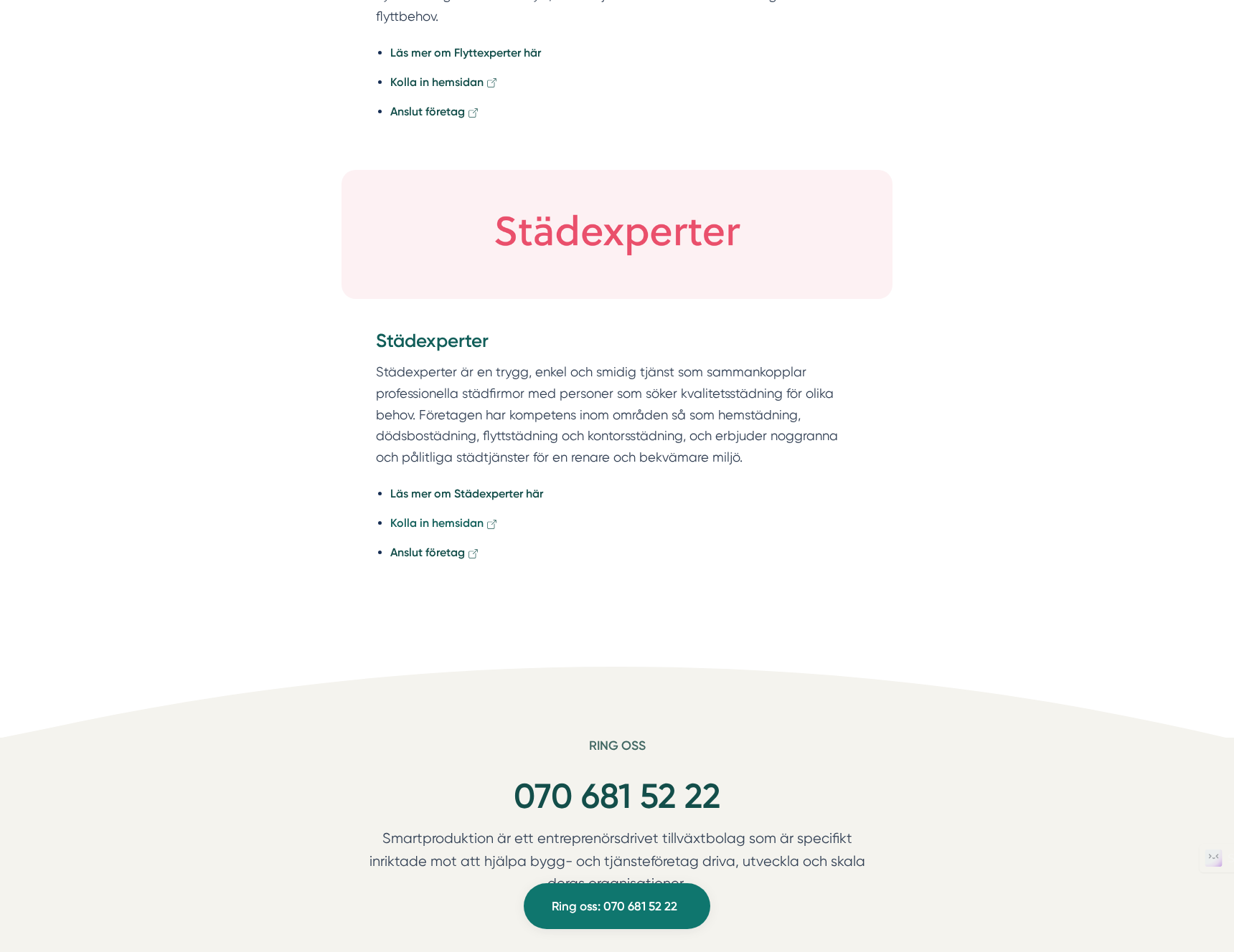
click at [445, 527] on strong "Kolla in hemsidan" at bounding box center [437, 523] width 94 height 14
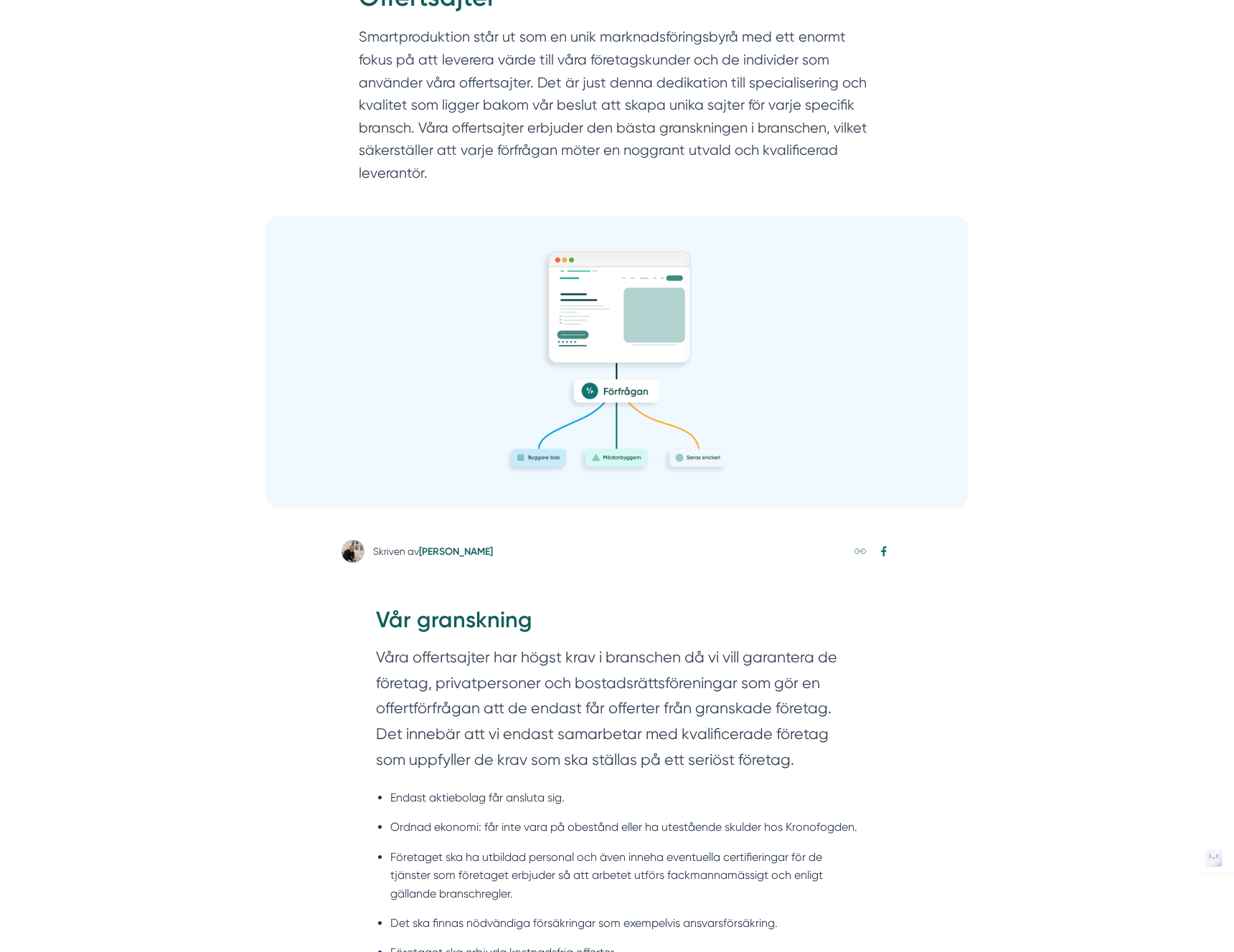
scroll to position [0, 0]
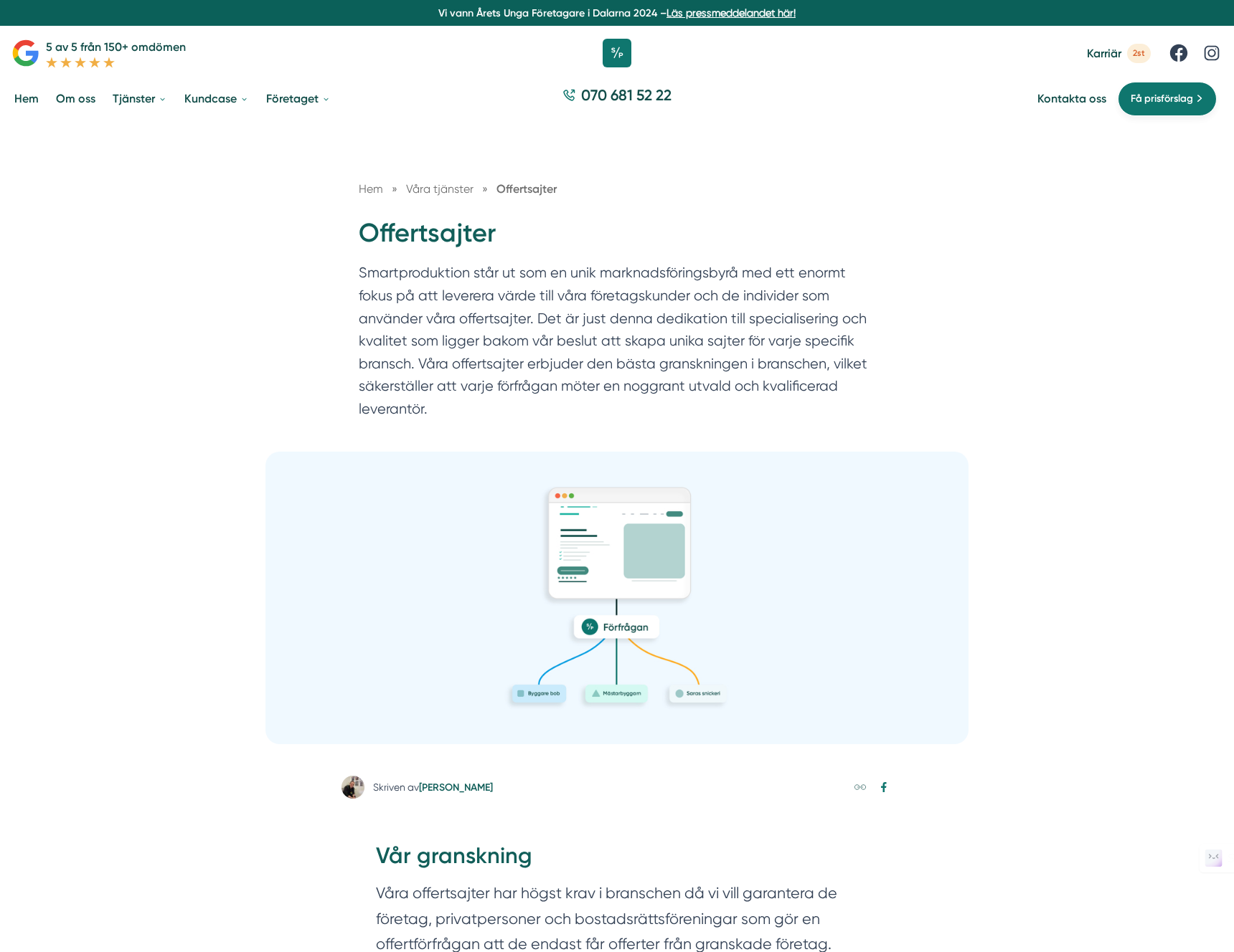
click at [1201, 96] on link "Få prisförslag" at bounding box center [1167, 99] width 99 height 35
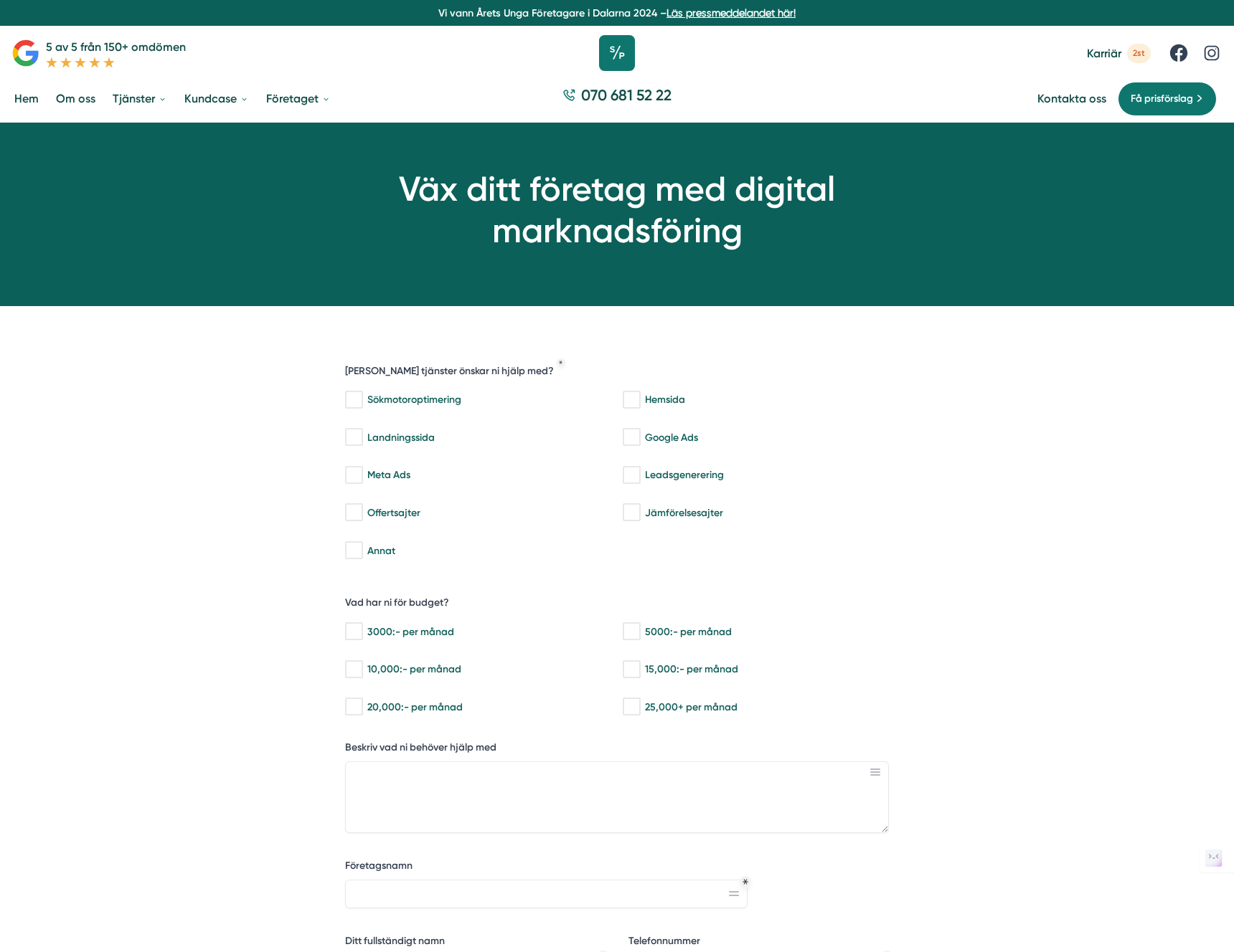
click at [623, 58] on icon at bounding box center [617, 54] width 36 height 36
